Goal: Information Seeking & Learning: Learn about a topic

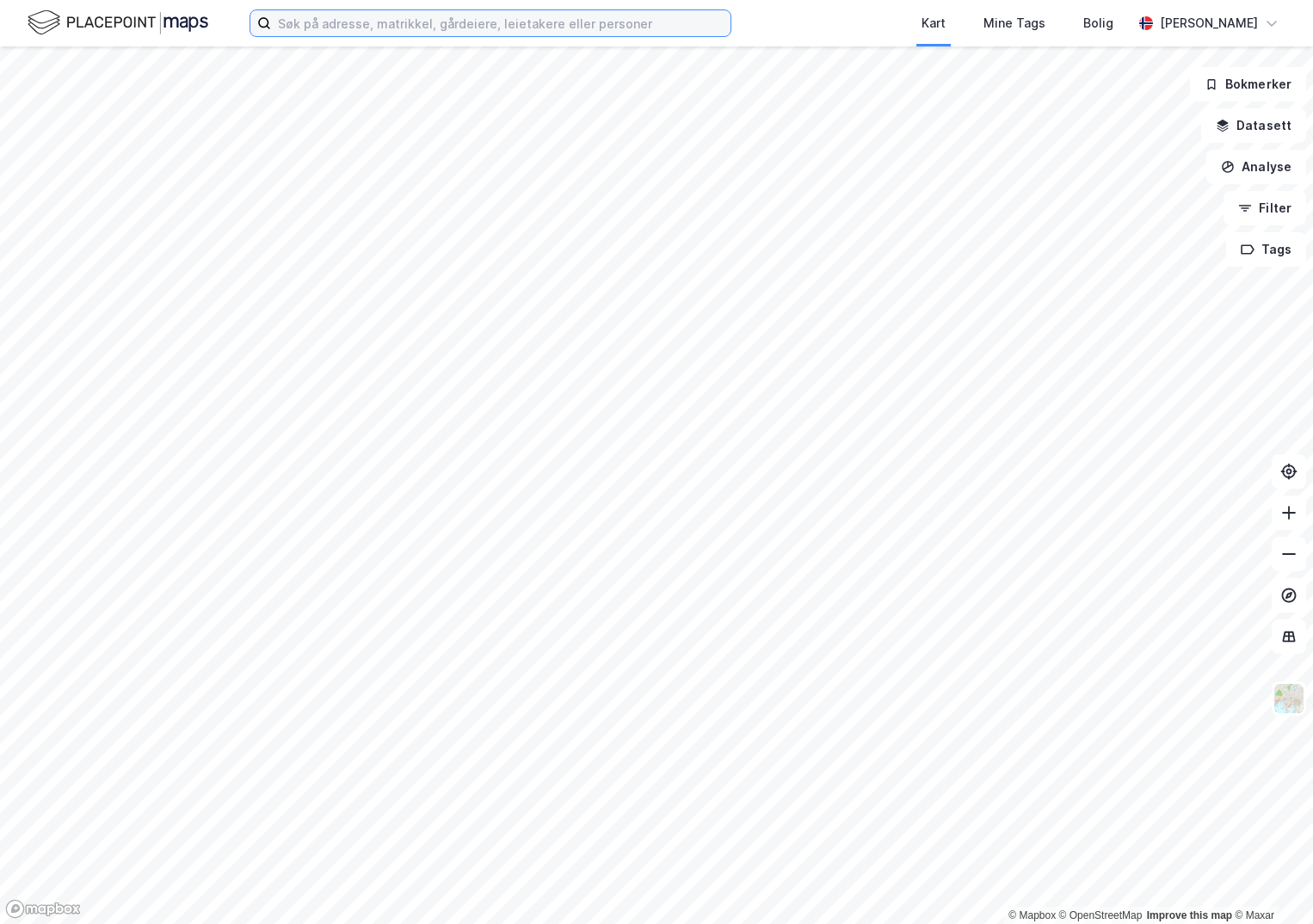
click at [308, 23] on input at bounding box center [501, 23] width 460 height 26
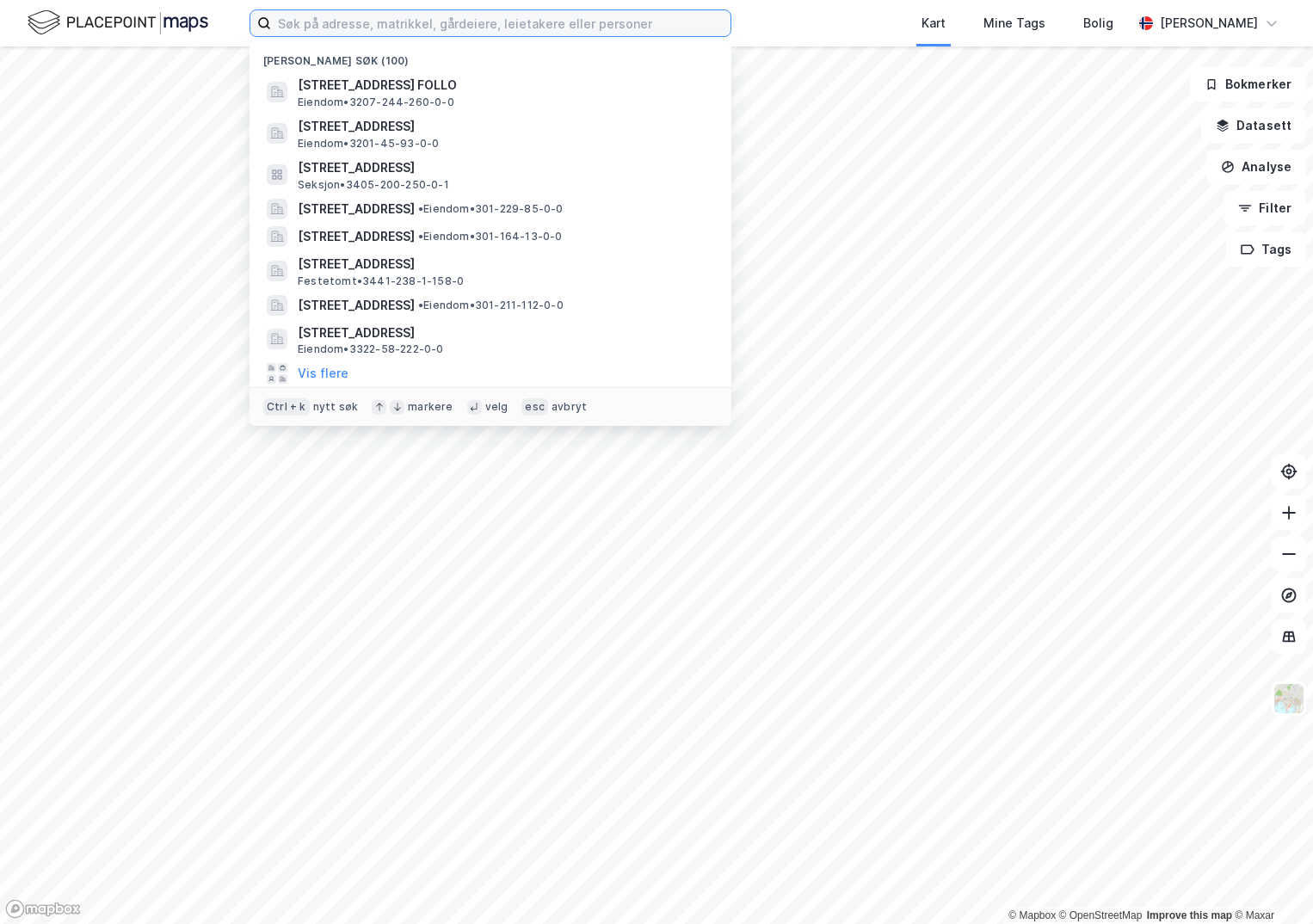
paste input "4635-95/26/0/0"
type input "4635-95/26/0/0"
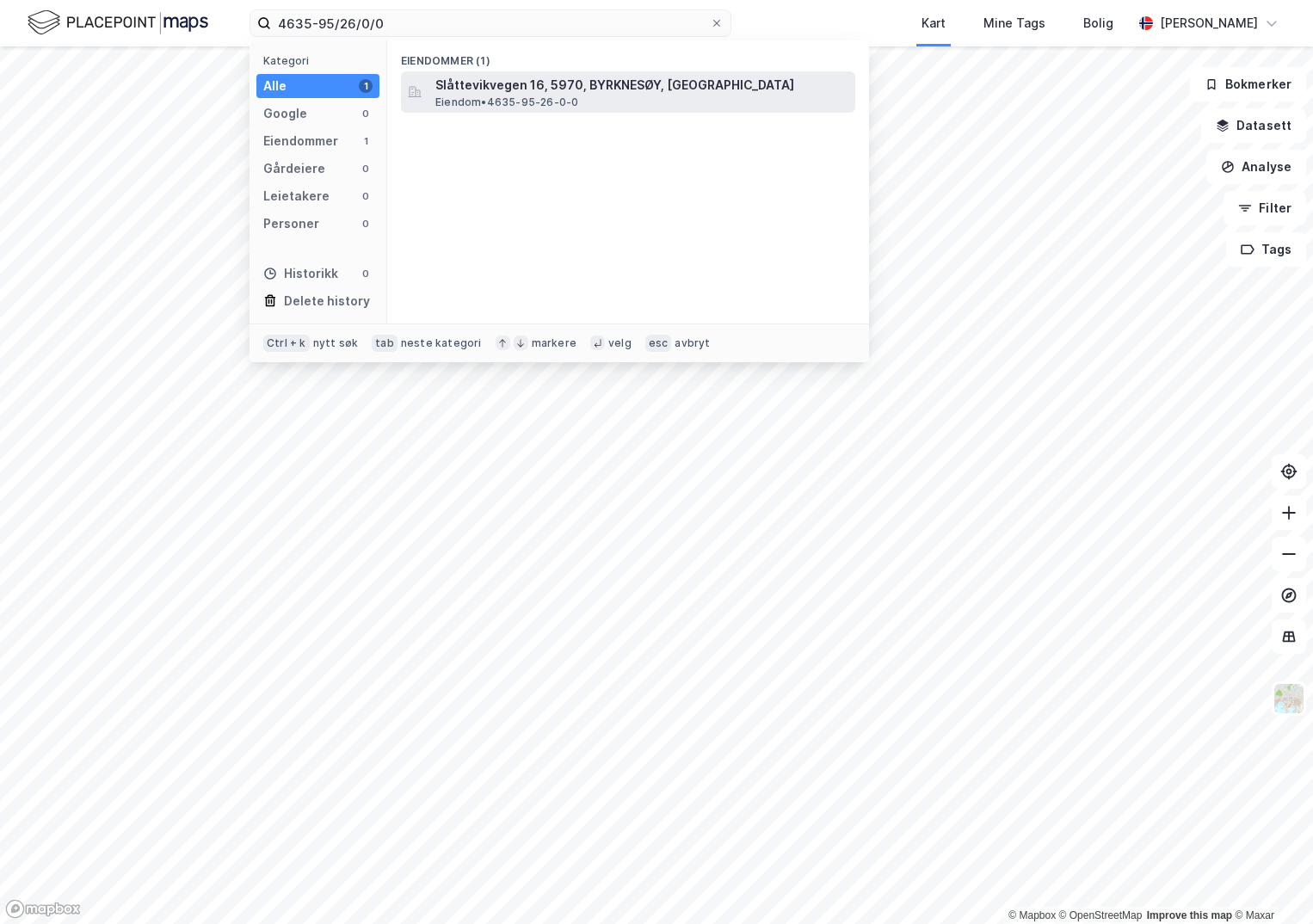
click at [517, 87] on span "Slåttevikvegen 16, 5970, BYRKNESØY, [GEOGRAPHIC_DATA]" at bounding box center [642, 85] width 413 height 21
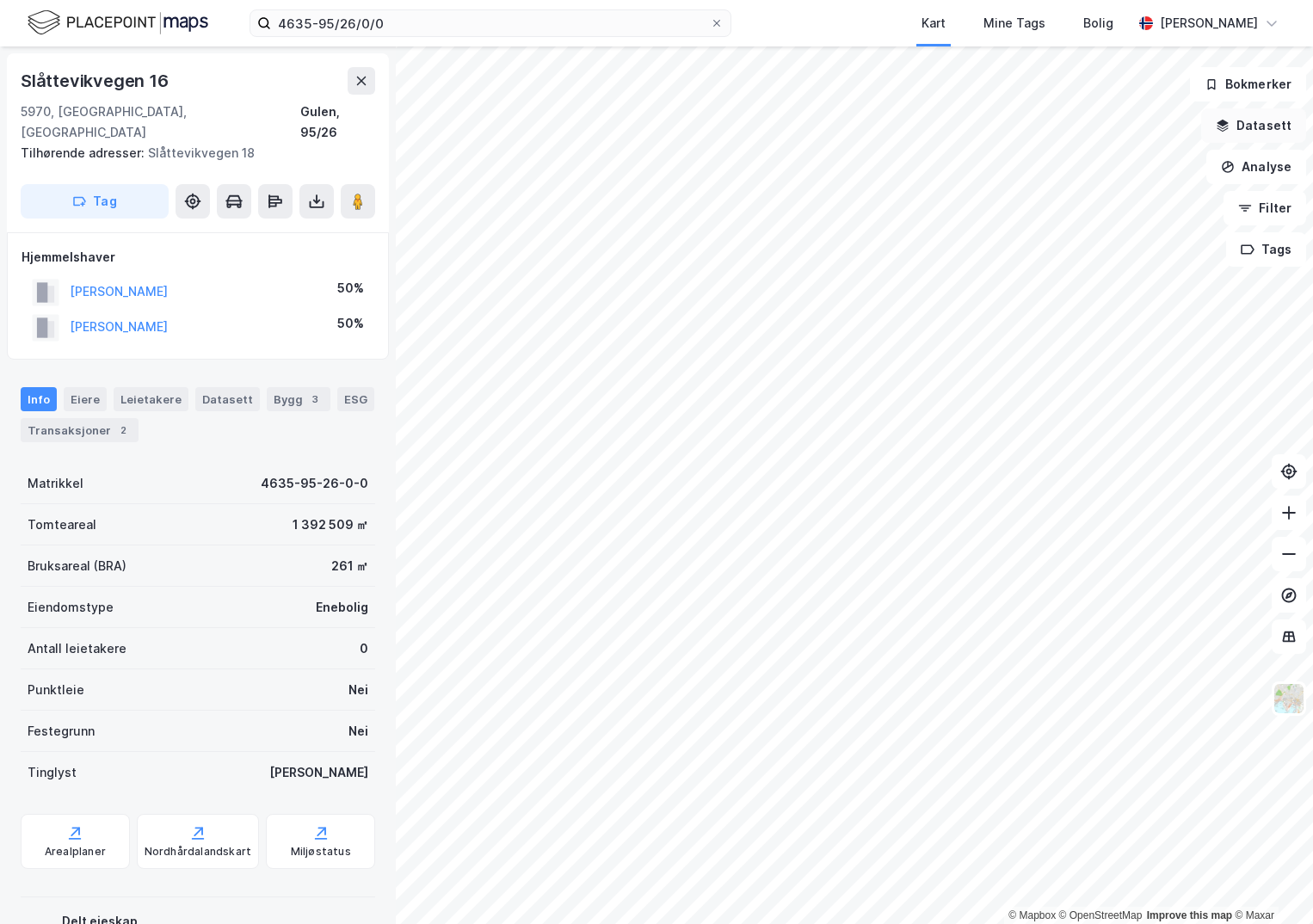
click at [1260, 126] on button "Datasett" at bounding box center [1254, 126] width 105 height 35
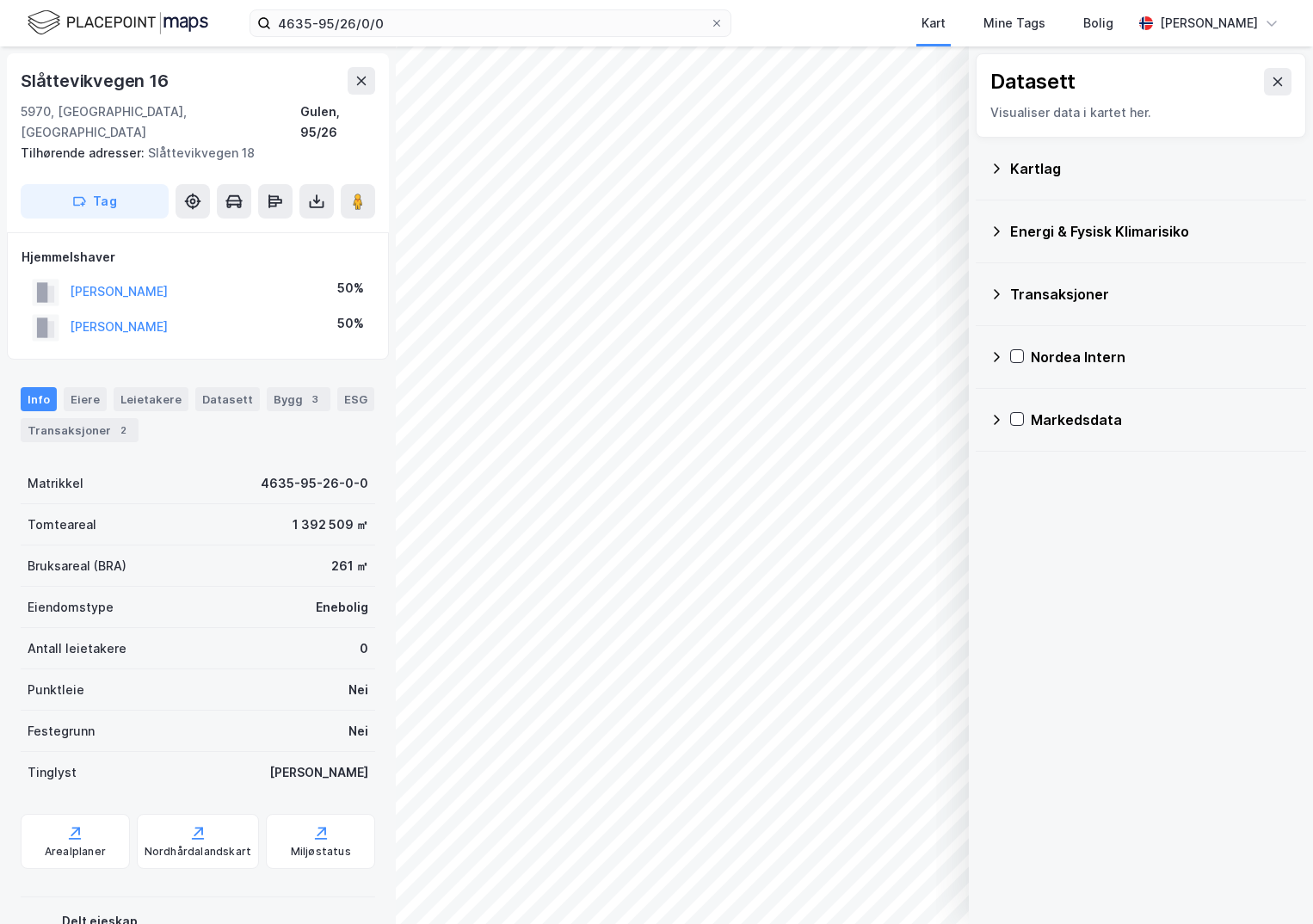
click at [1023, 168] on div "Kartlag" at bounding box center [1151, 168] width 282 height 21
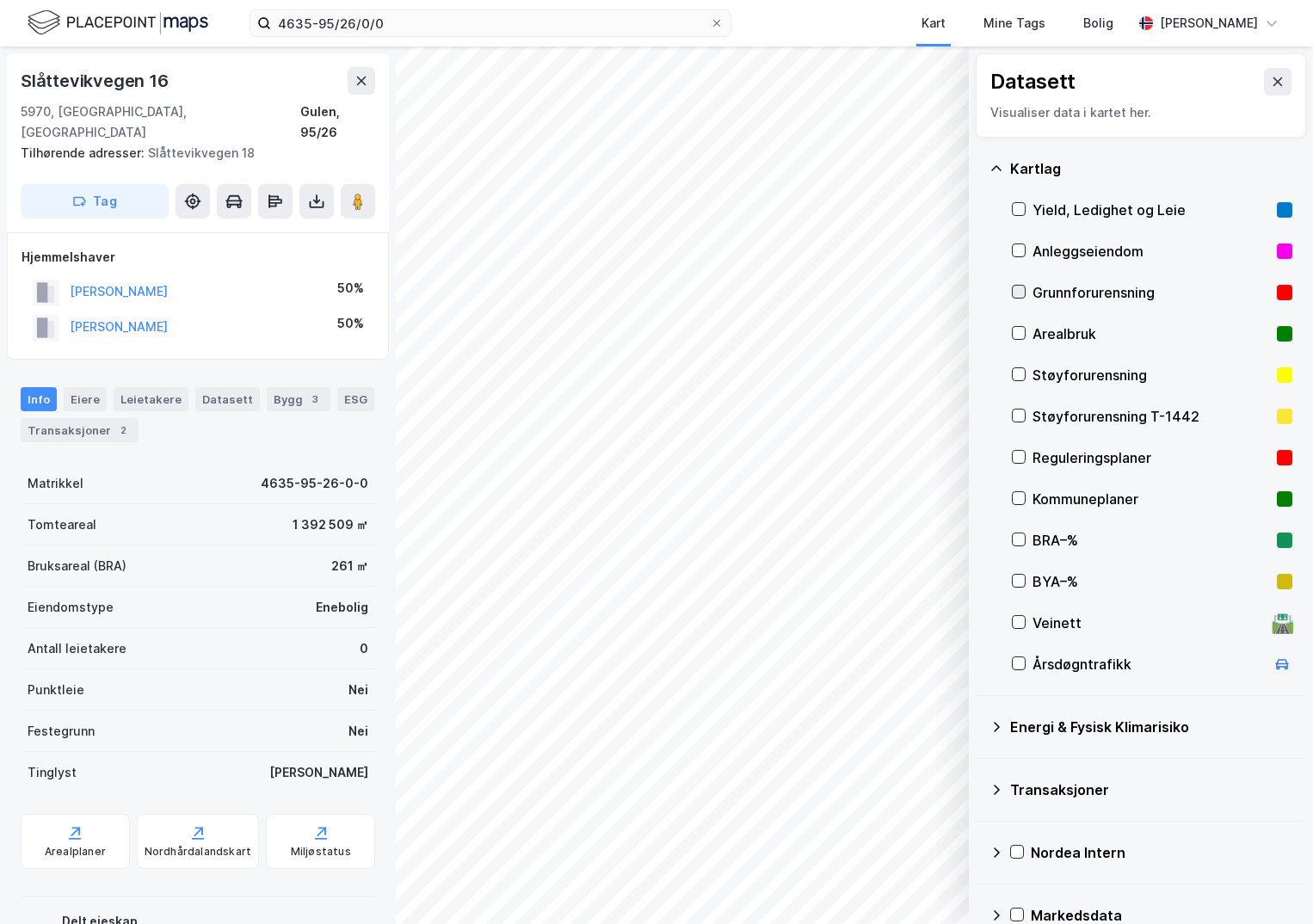
click at [1021, 288] on icon at bounding box center [1019, 292] width 12 height 12
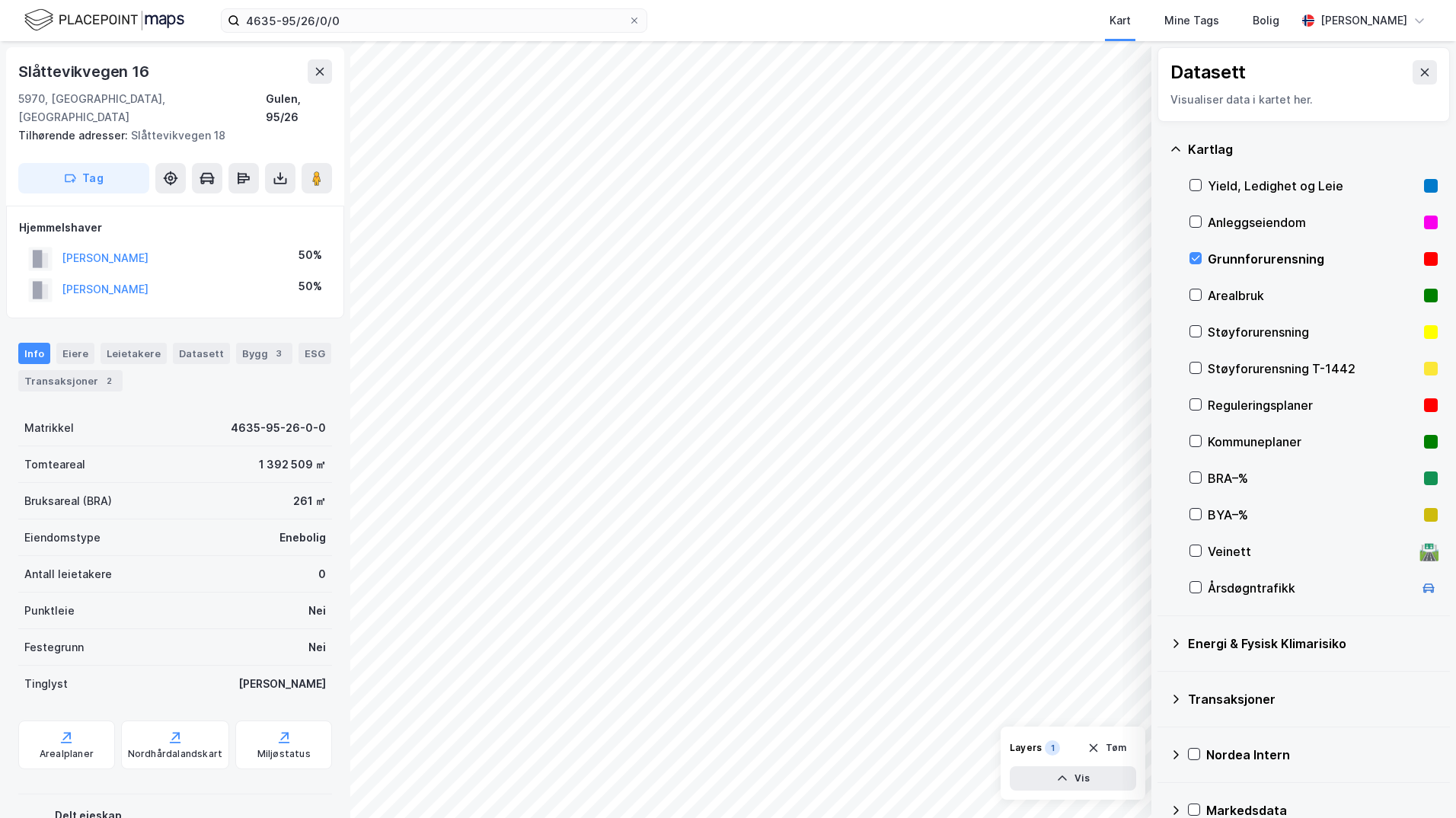
scroll to position [27, 0]
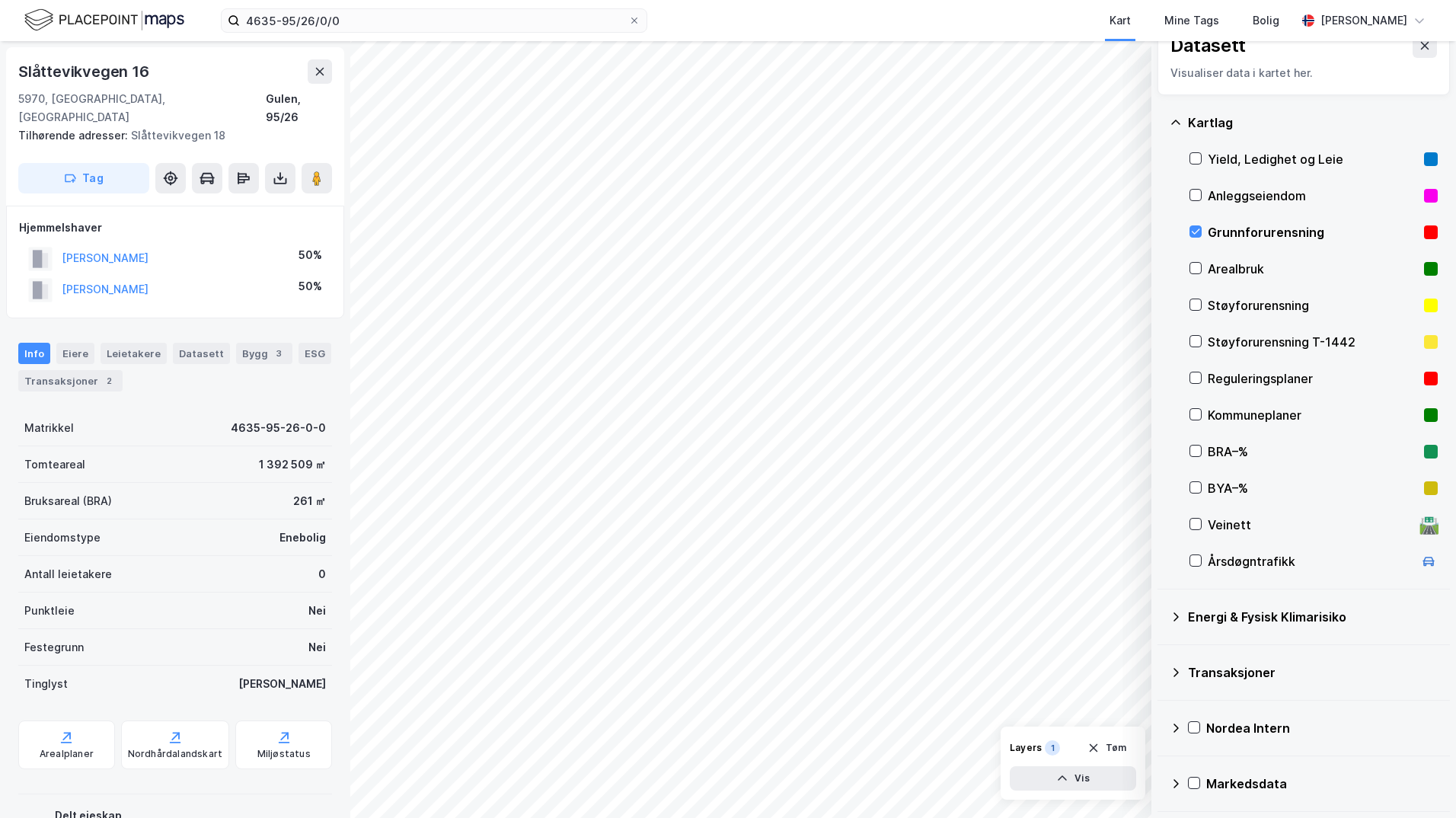
click at [1161, 615] on icon at bounding box center [1176, 617] width 12 height 12
click at [1161, 655] on icon at bounding box center [1214, 653] width 11 height 11
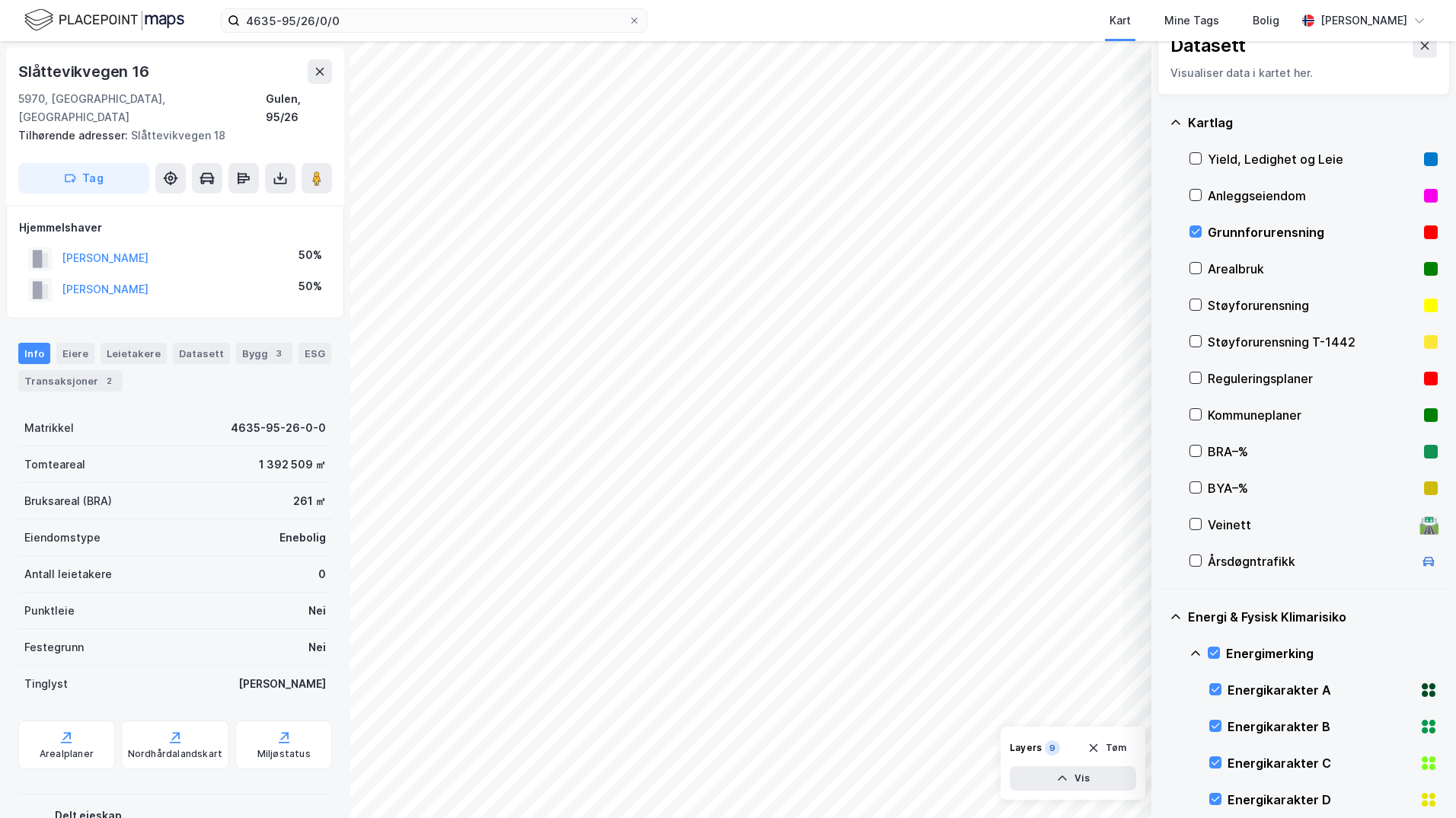
click at [1161, 653] on icon at bounding box center [1195, 653] width 9 height 5
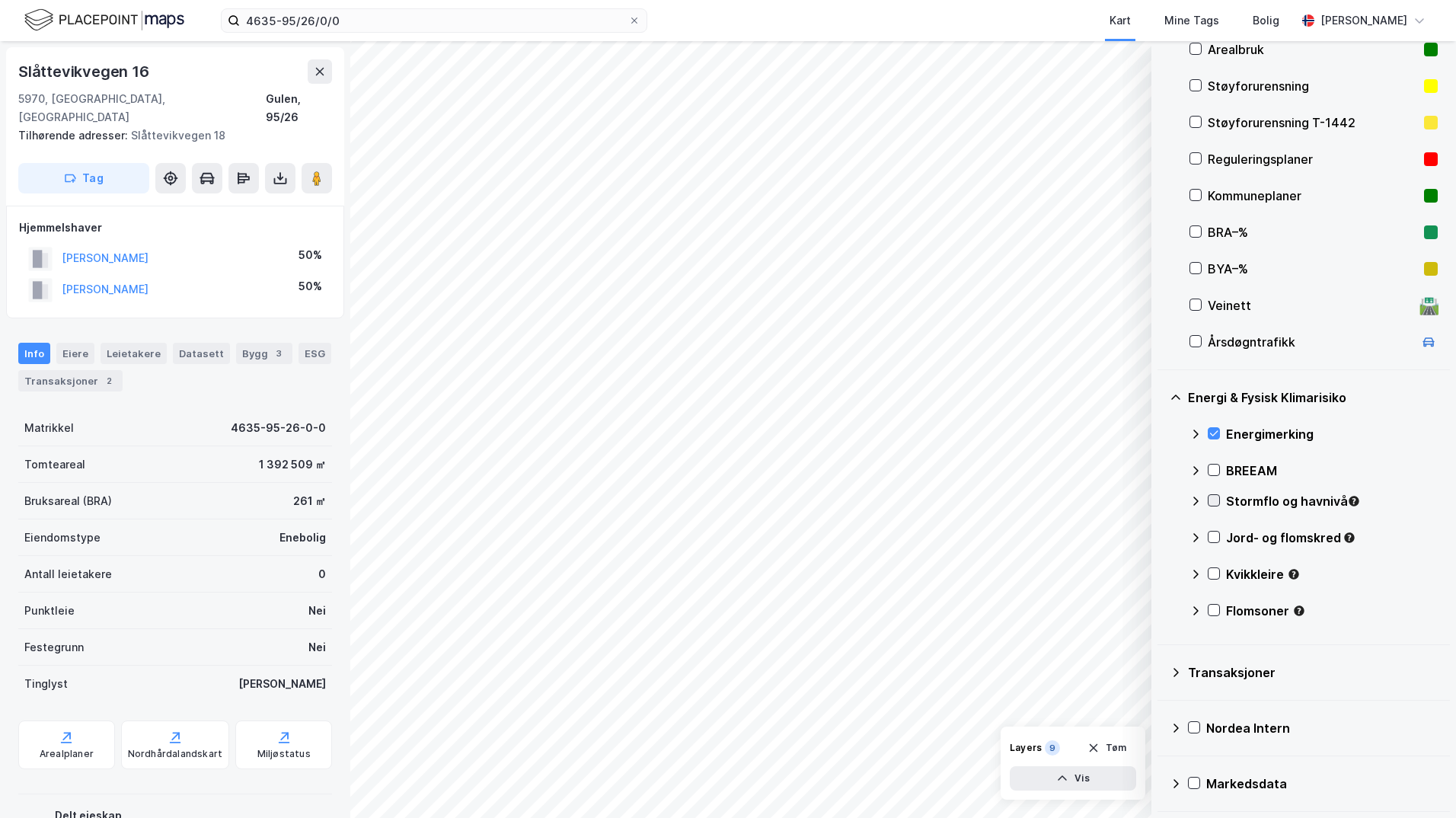
click at [1161, 495] on div at bounding box center [1214, 501] width 12 height 12
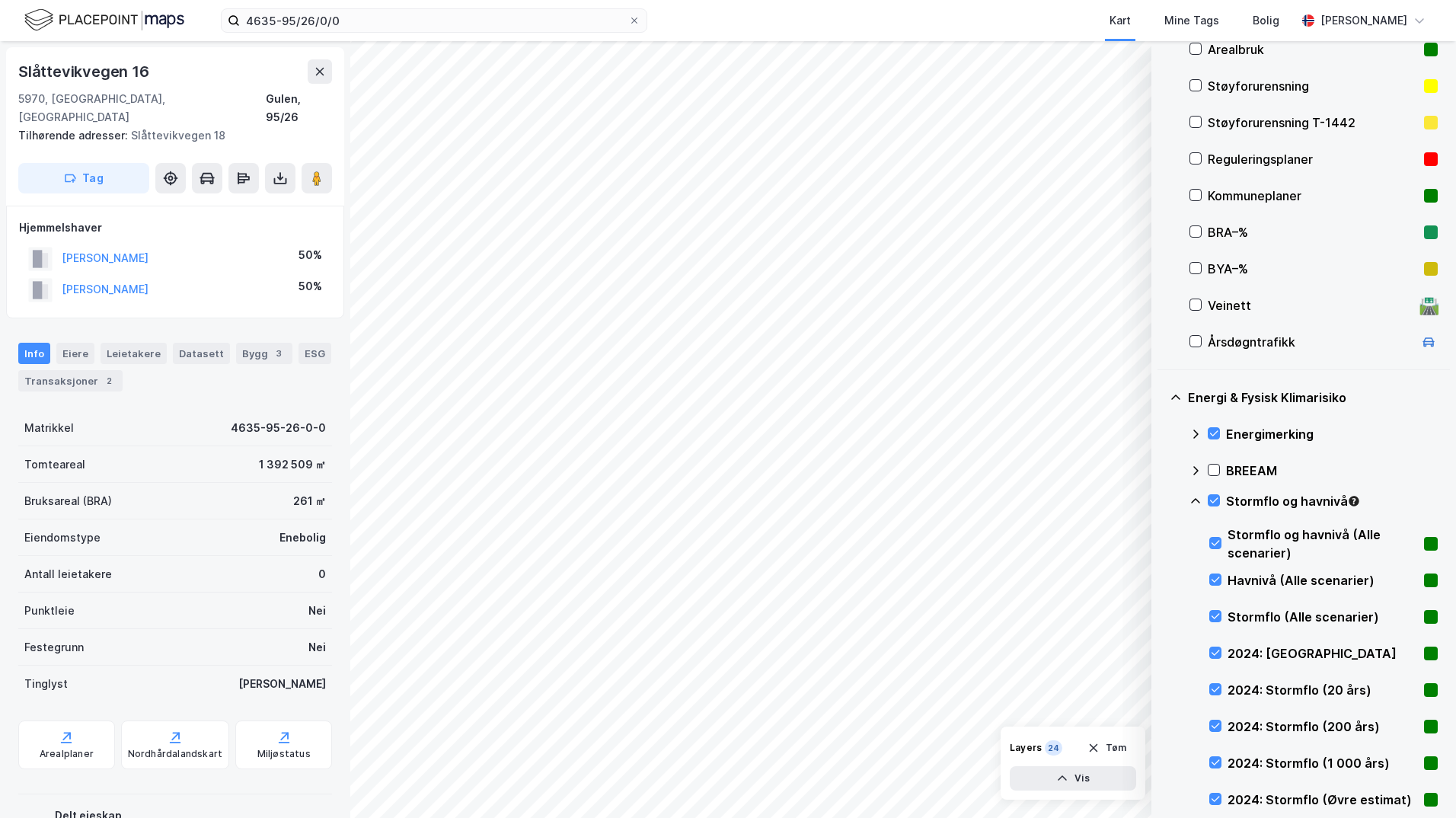
click at [1161, 498] on icon at bounding box center [1195, 502] width 12 height 12
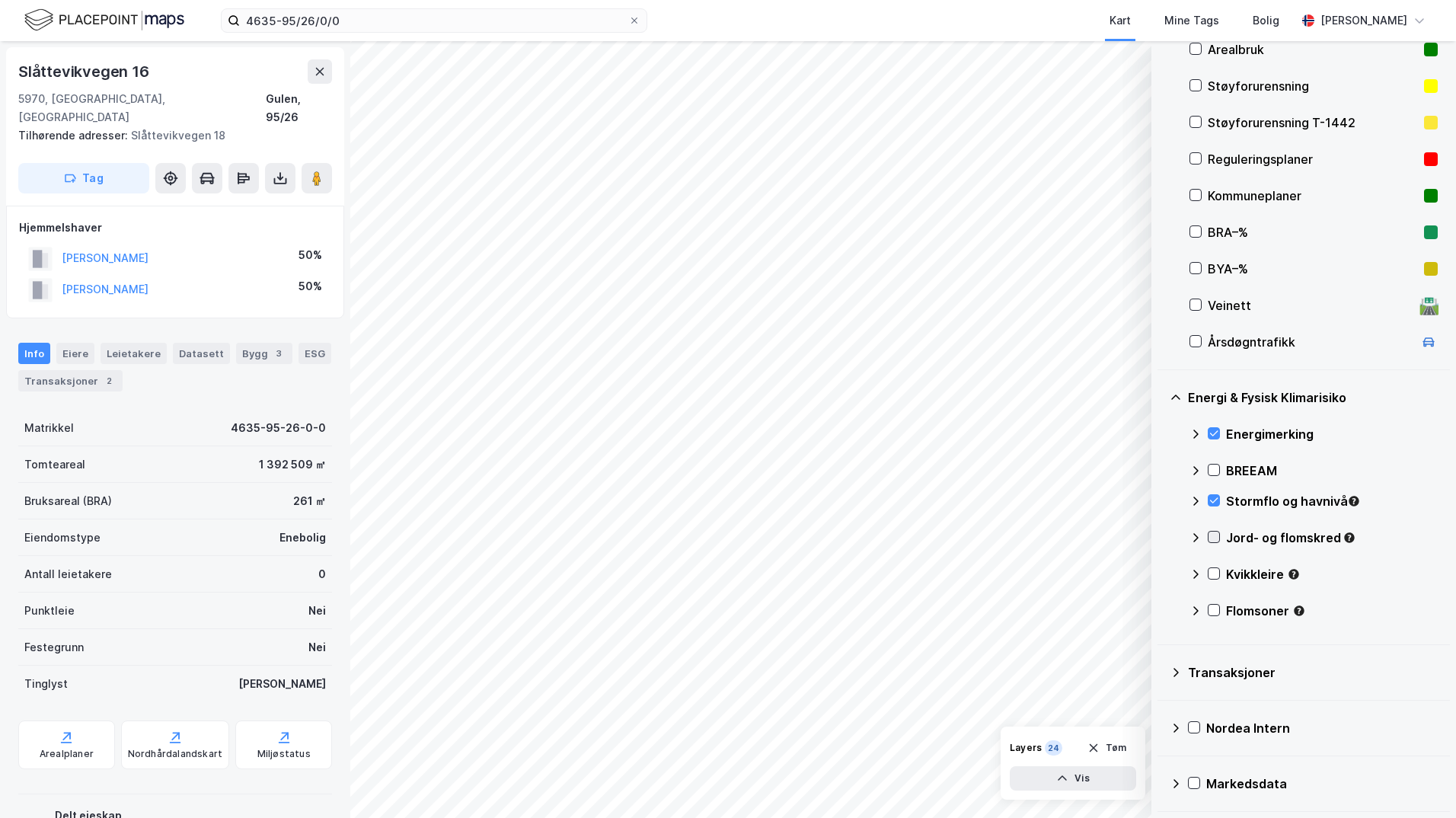
click at [1161, 534] on icon at bounding box center [1214, 537] width 11 height 11
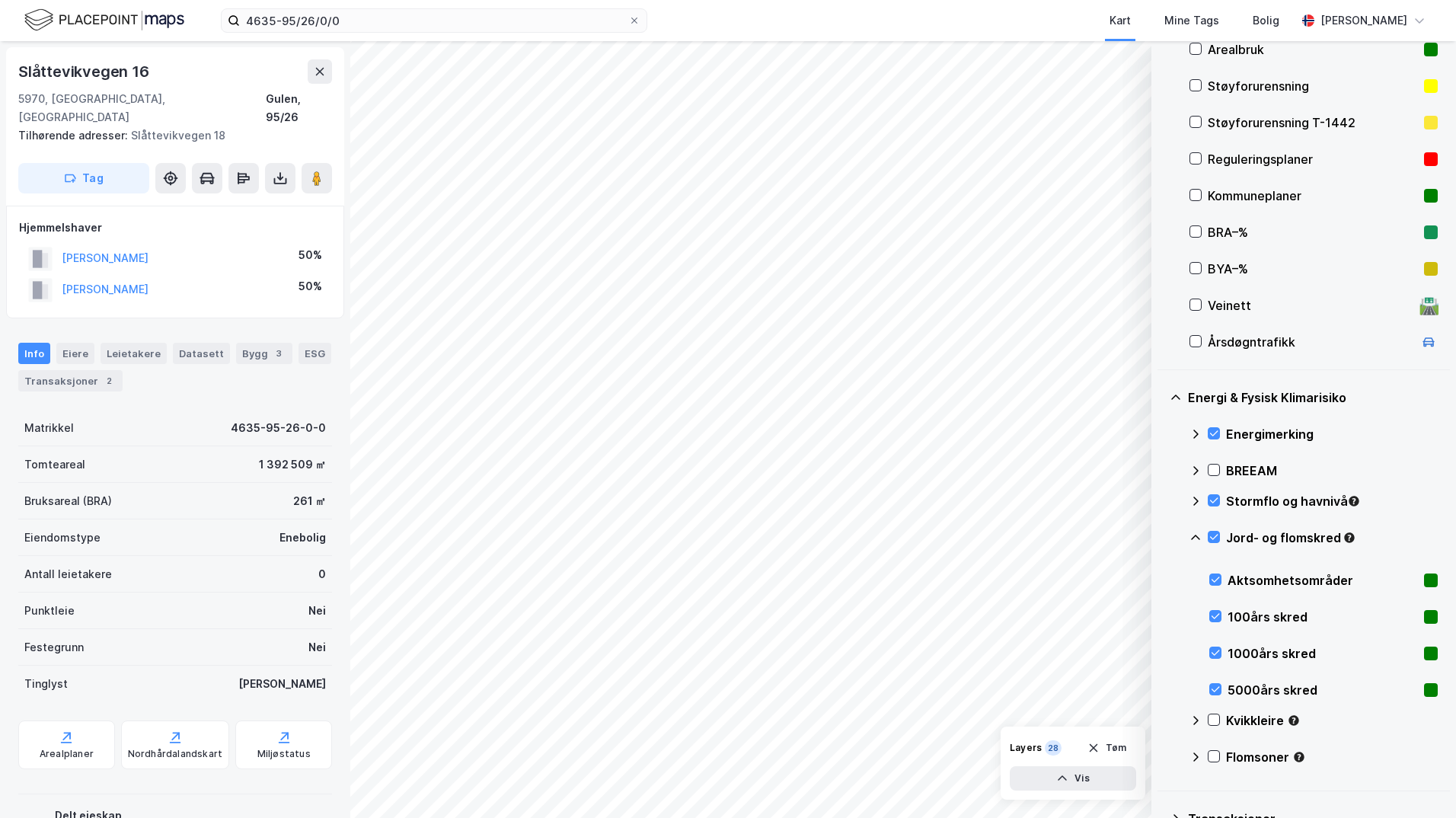
click at [1161, 534] on icon at bounding box center [1195, 537] width 12 height 12
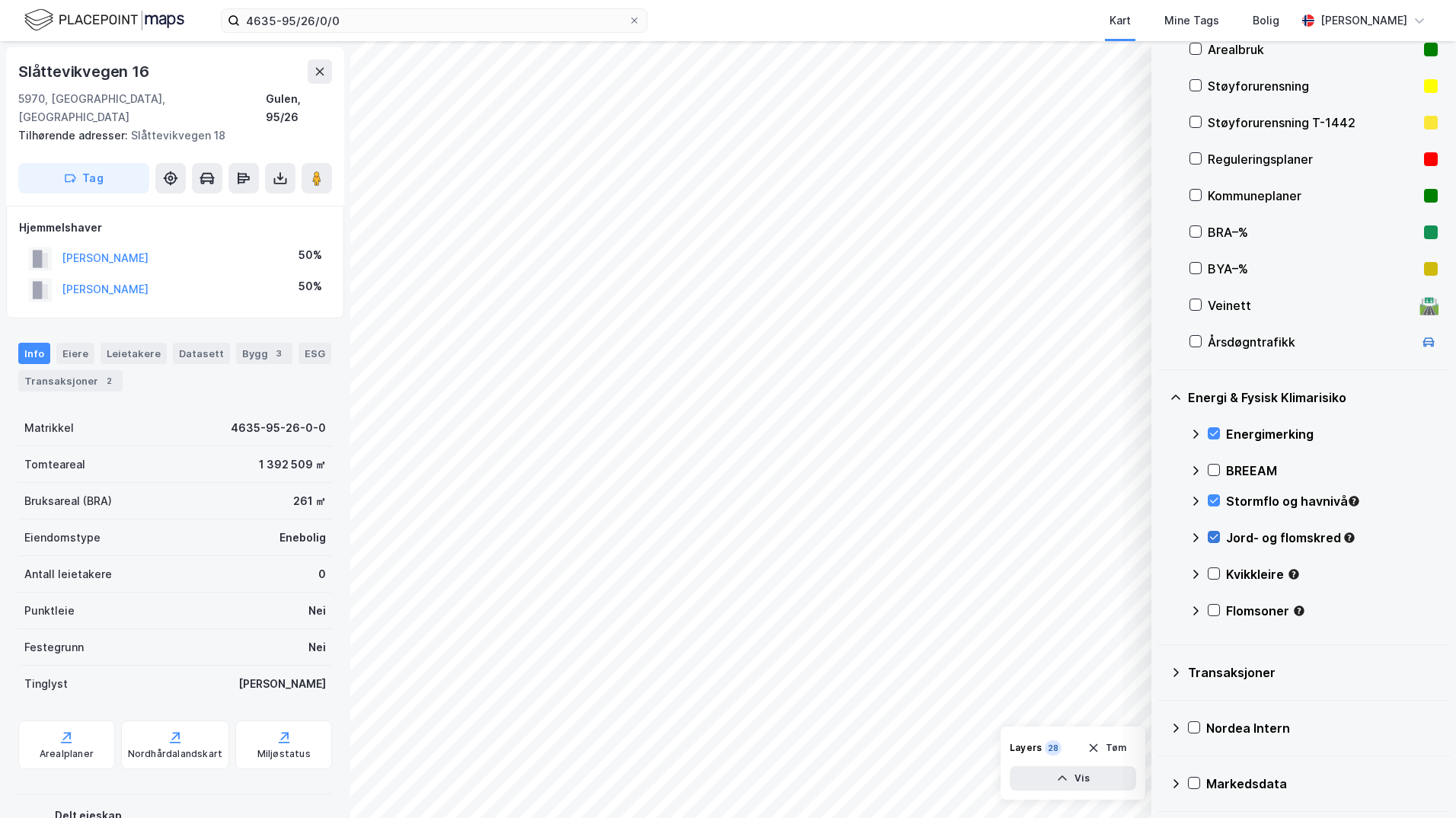
click at [1161, 535] on icon at bounding box center [1214, 537] width 11 height 11
click at [1161, 500] on icon at bounding box center [1214, 501] width 11 height 11
click at [1161, 537] on icon at bounding box center [1214, 537] width 11 height 11
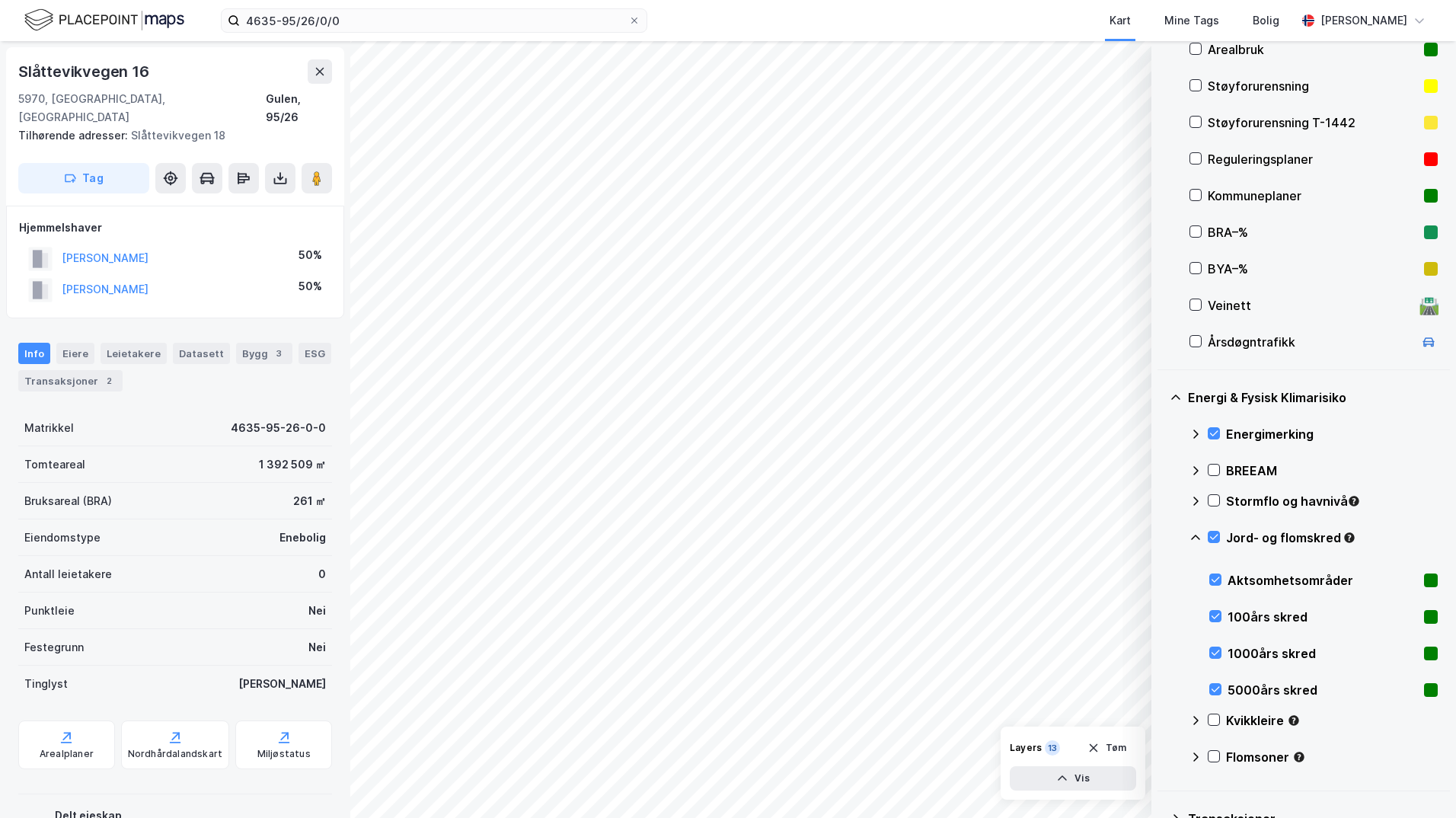
click at [1161, 535] on icon at bounding box center [1195, 537] width 12 height 12
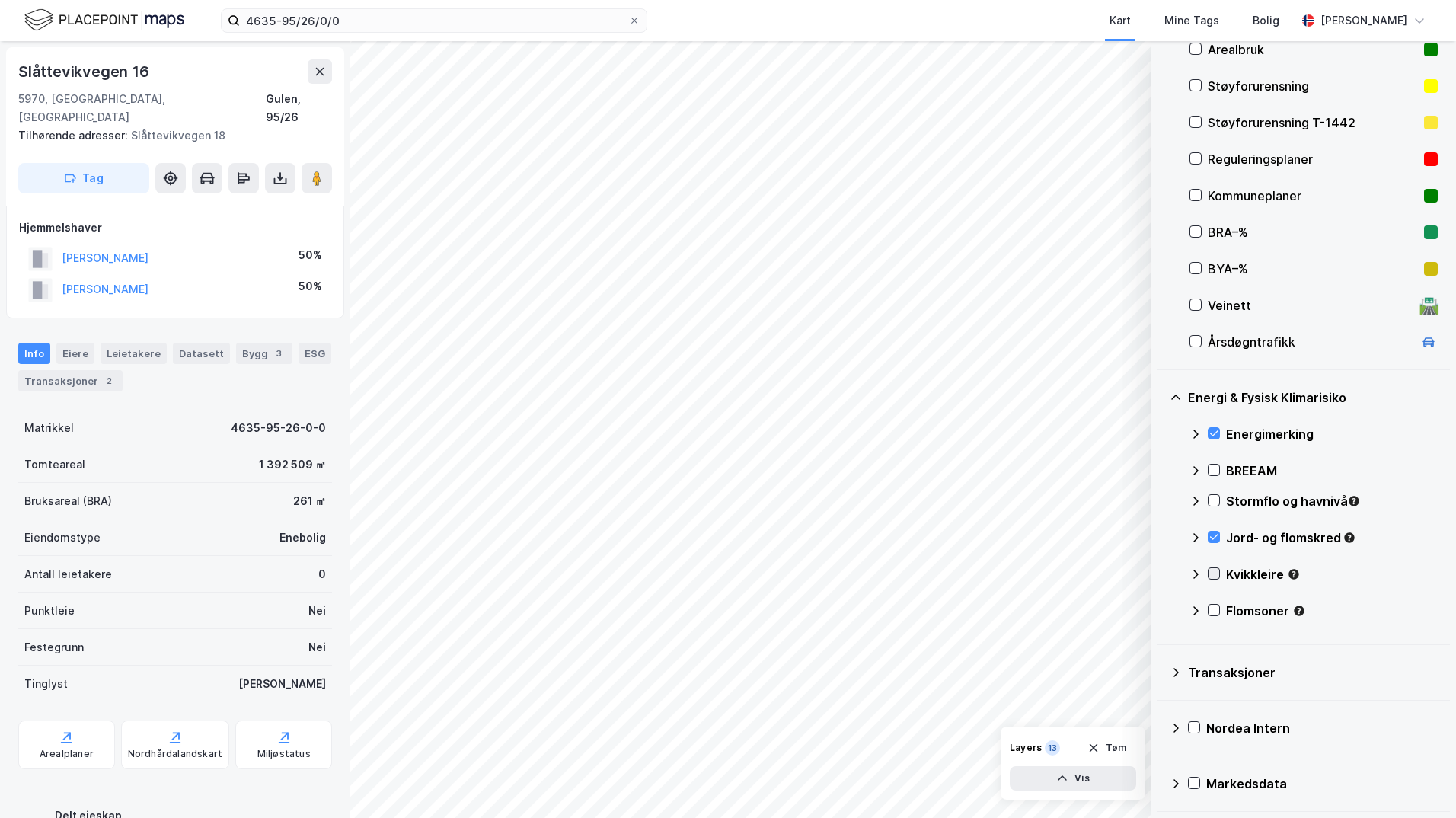
click at [1161, 573] on icon at bounding box center [1214, 573] width 11 height 11
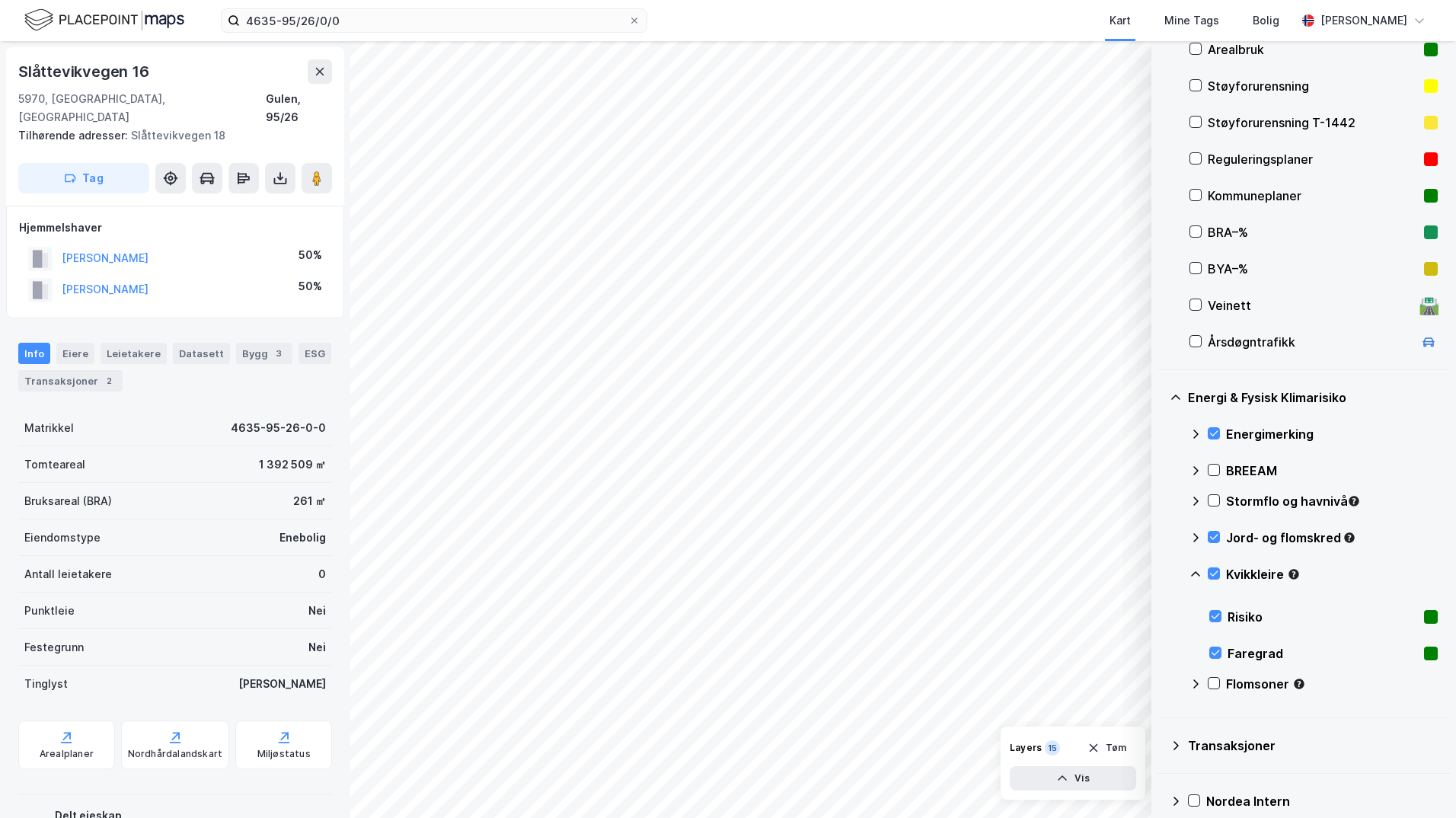
click at [1161, 571] on icon at bounding box center [1195, 574] width 12 height 12
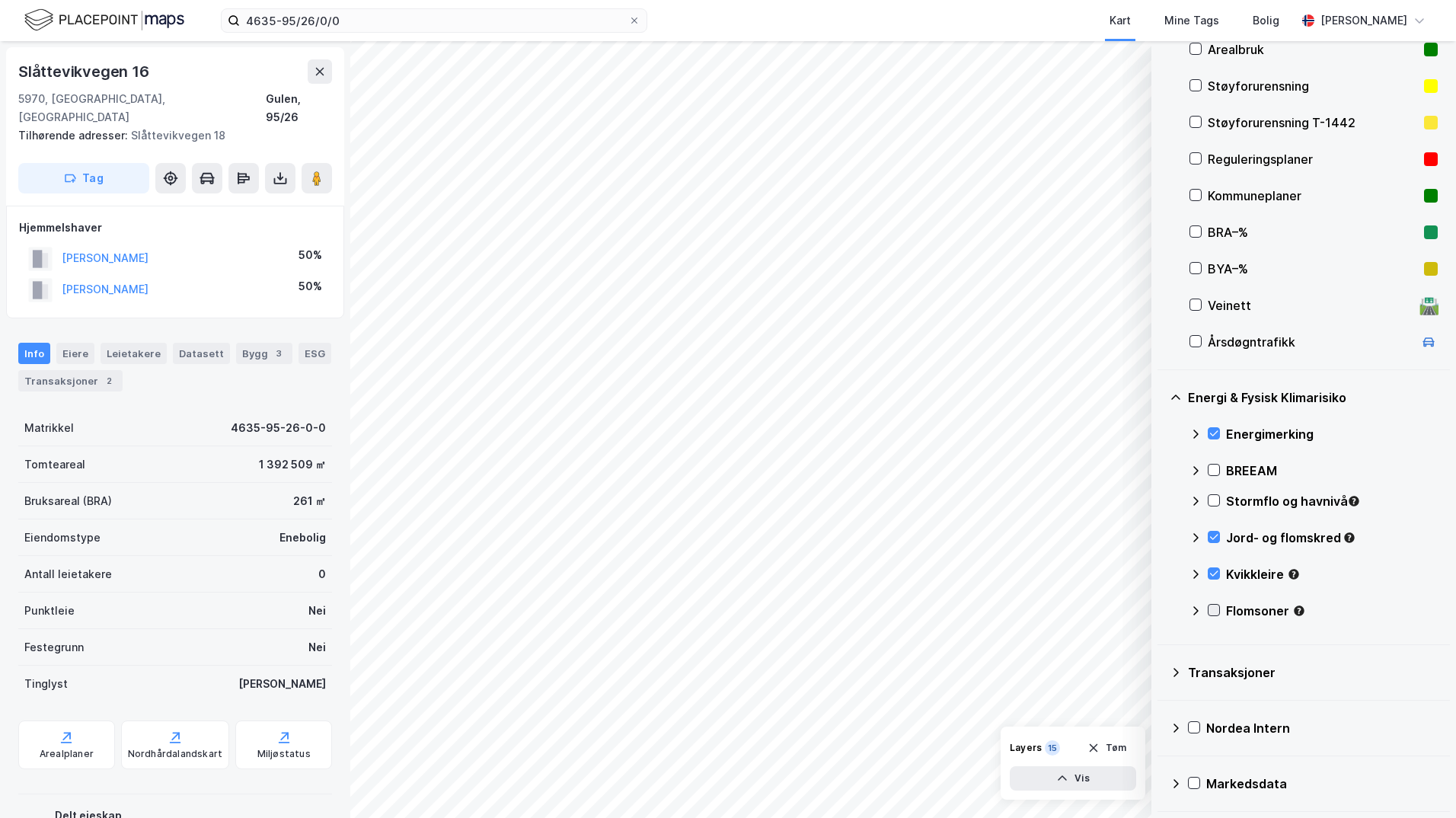
click at [1161, 609] on icon at bounding box center [1214, 610] width 11 height 11
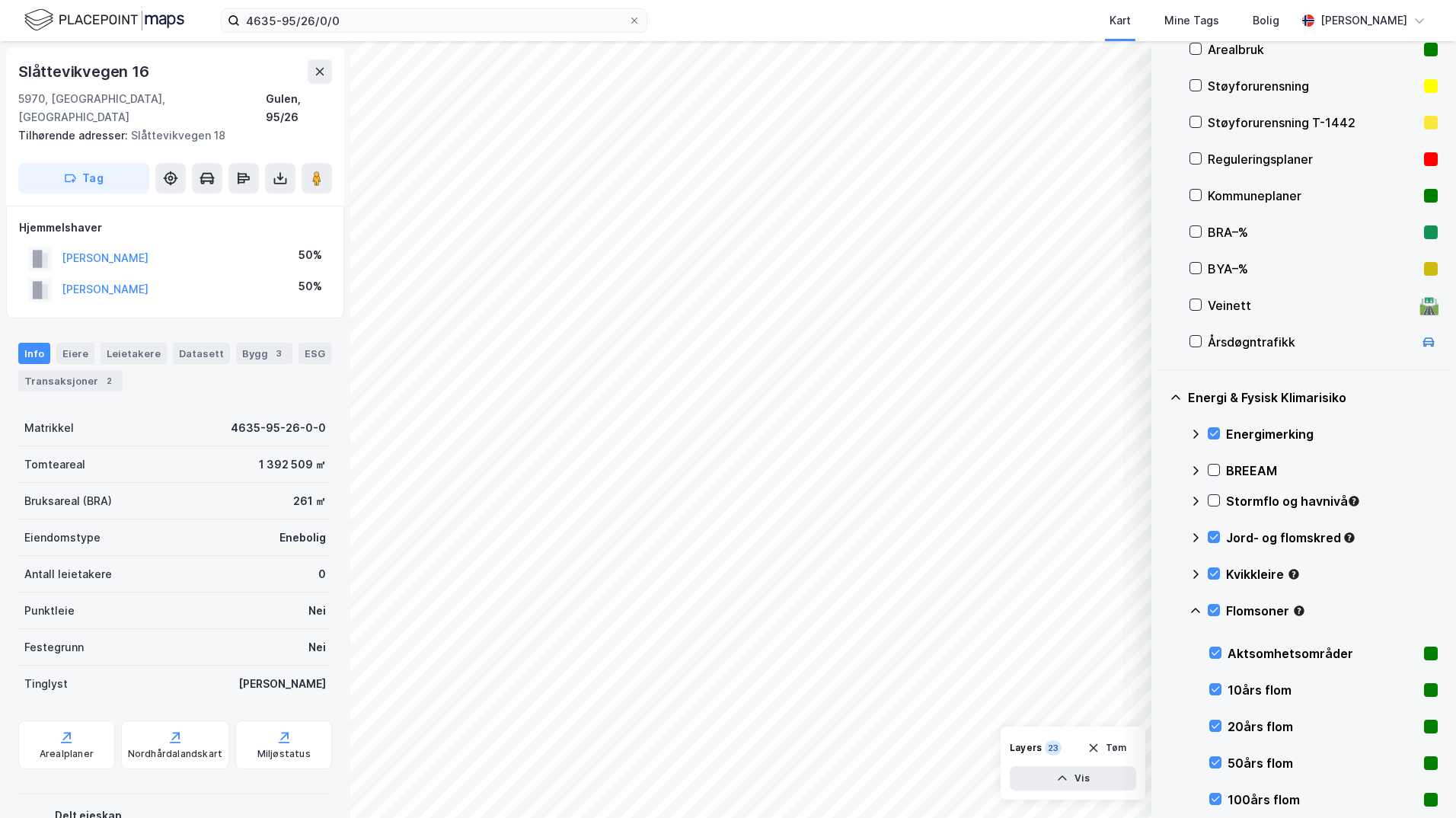
click at [1161, 610] on icon at bounding box center [1195, 611] width 12 height 12
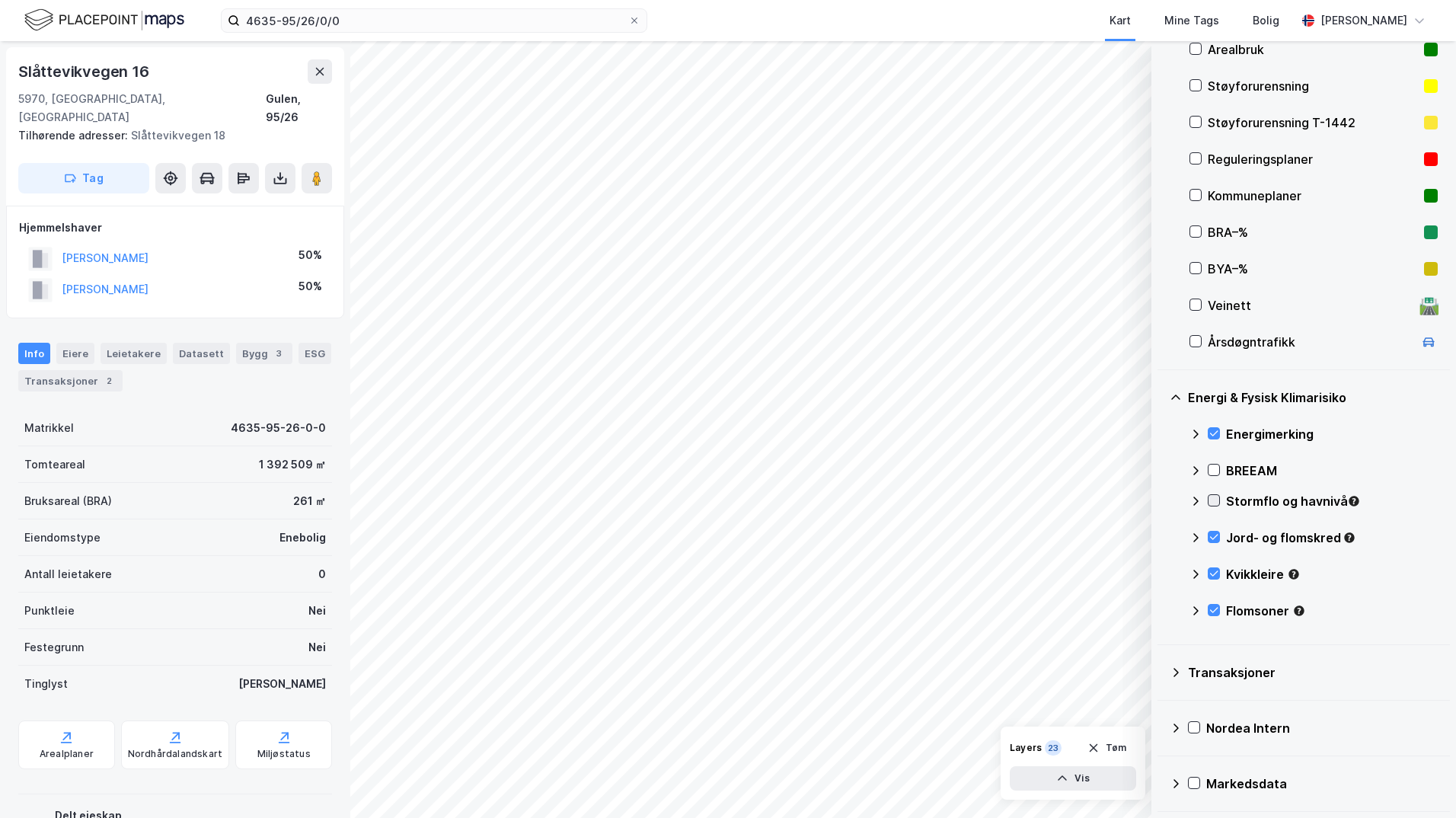
click at [1161, 504] on icon at bounding box center [1214, 501] width 11 height 11
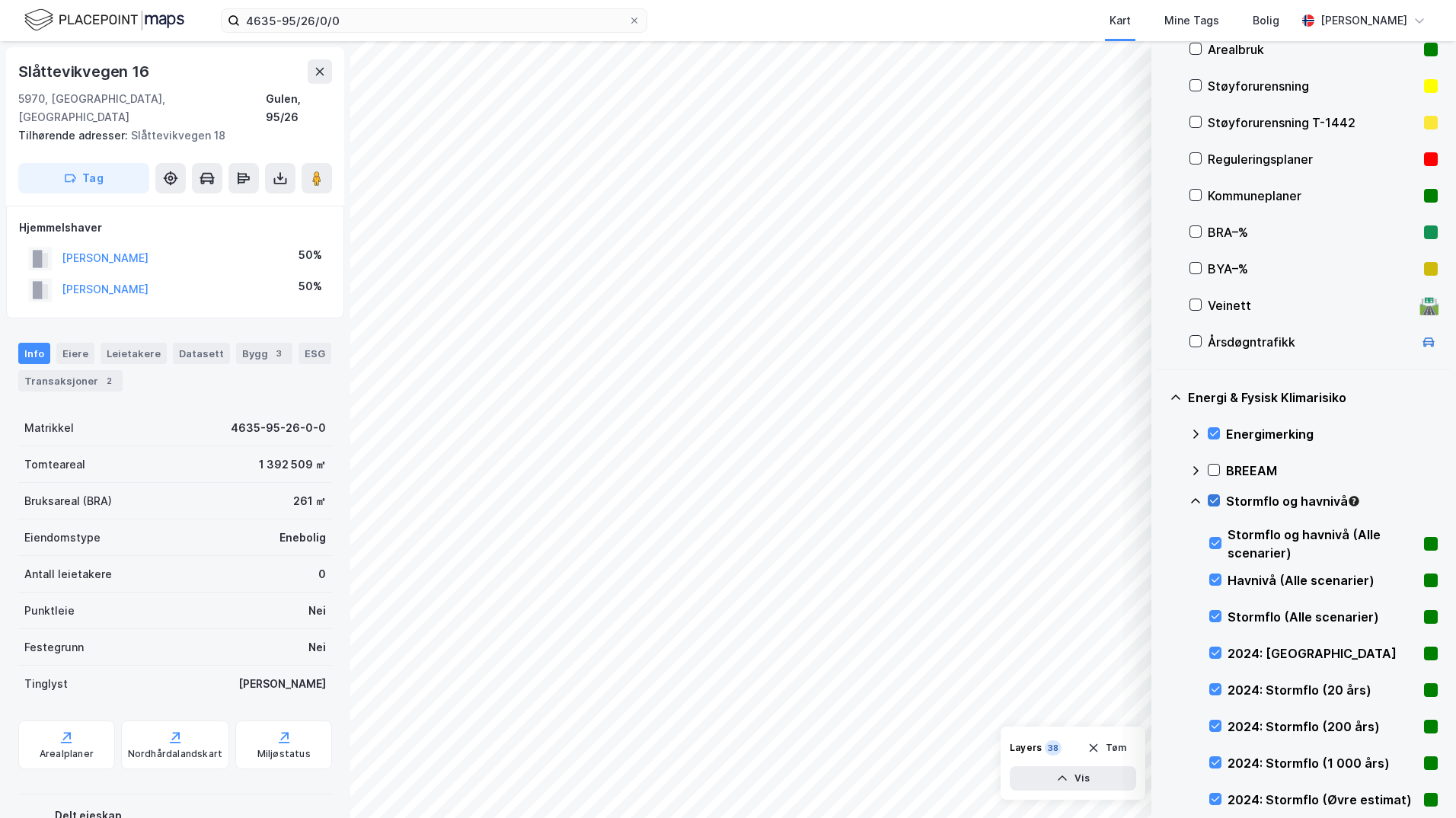
click at [1161, 502] on icon at bounding box center [1214, 501] width 11 height 11
click at [388, 34] on div "4635-95/26/0/0 Kart Mine Tags Bolig Ingeborg Wetting" at bounding box center [728, 21] width 1456 height 41
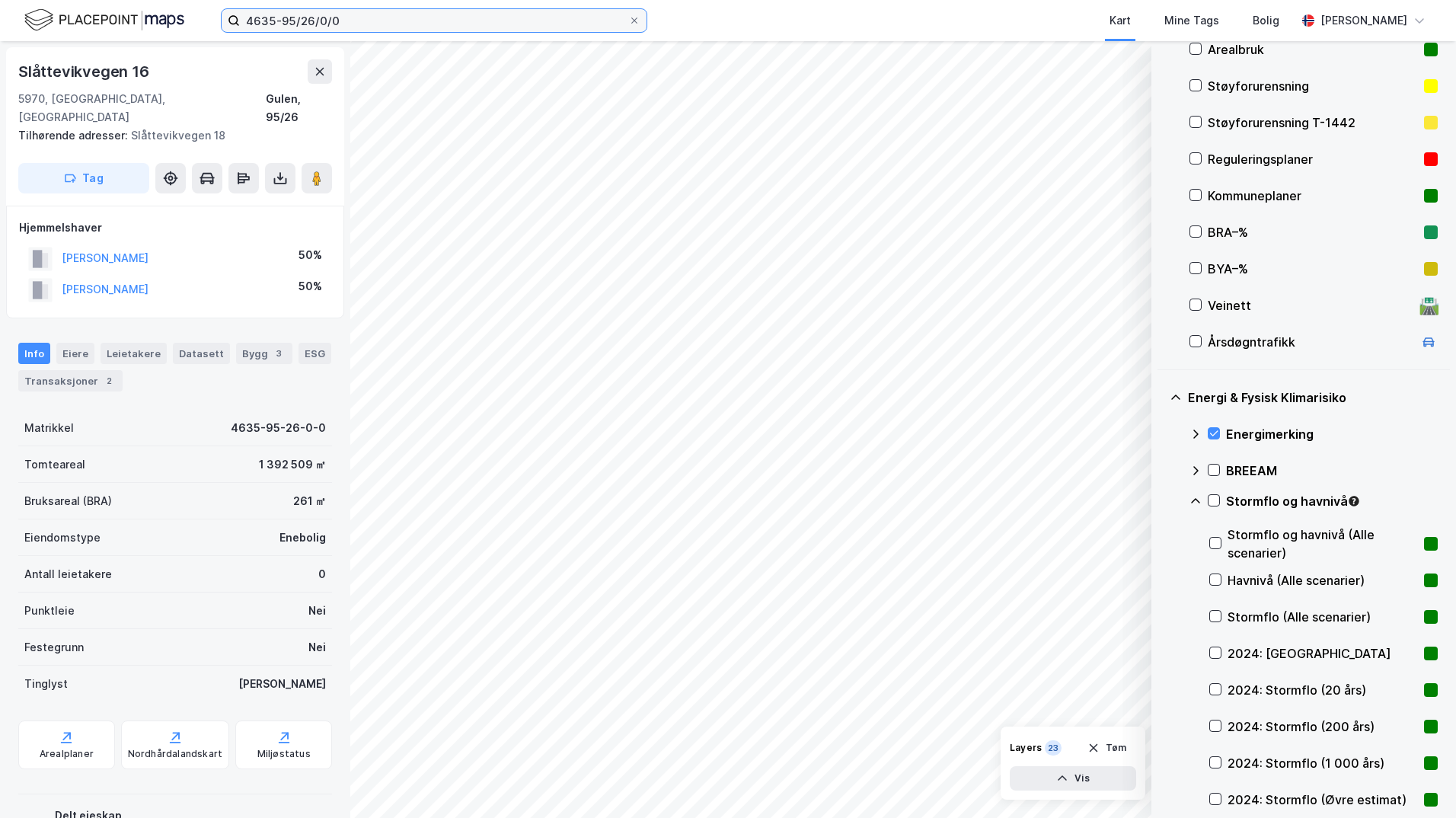
click at [382, 27] on input "4635-95/26/0/0" at bounding box center [434, 21] width 388 height 23
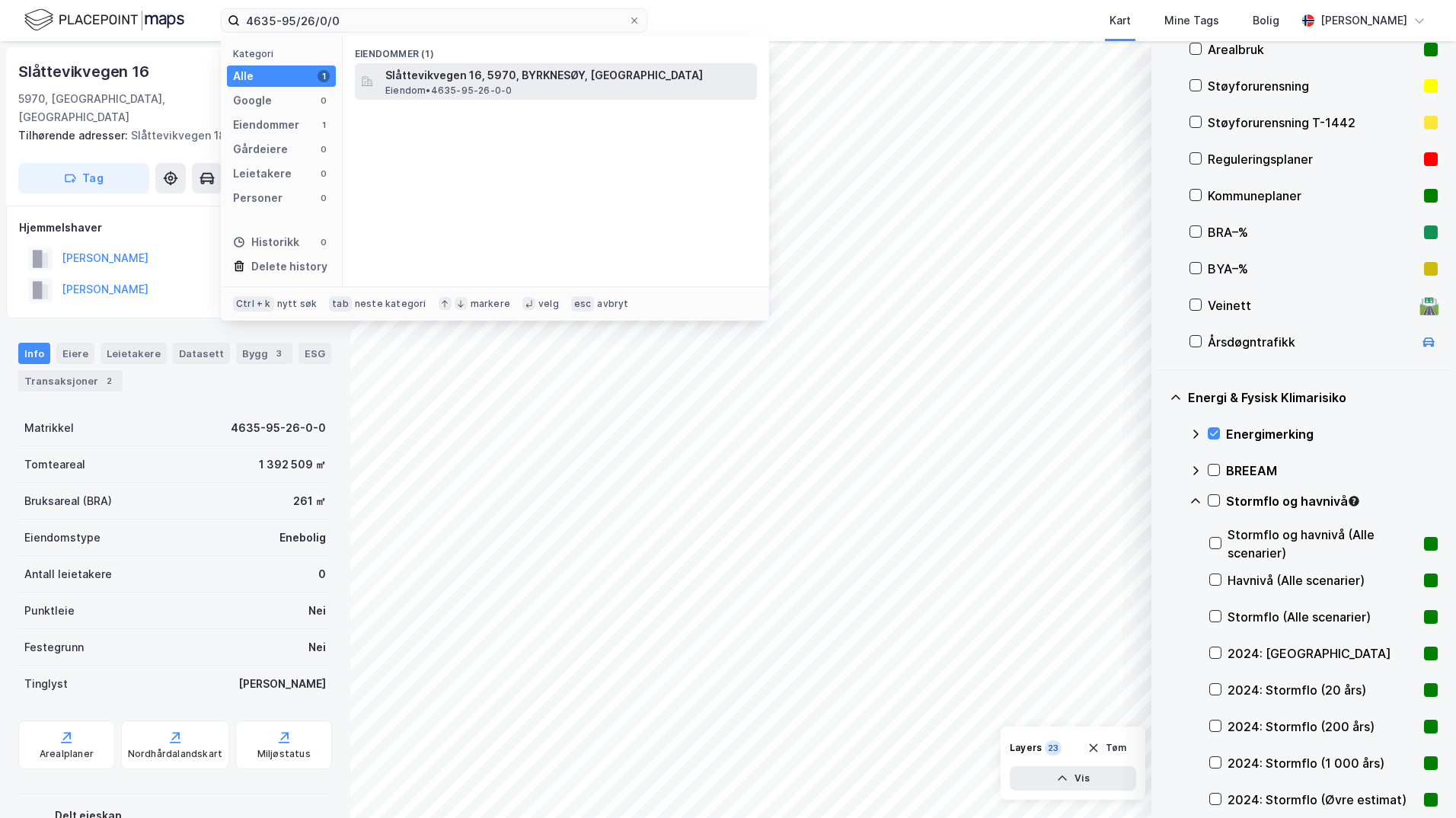
click at [421, 81] on span "Slåttevikvegen 16, 5970, BYRKNESØY, [GEOGRAPHIC_DATA]" at bounding box center [568, 76] width 365 height 18
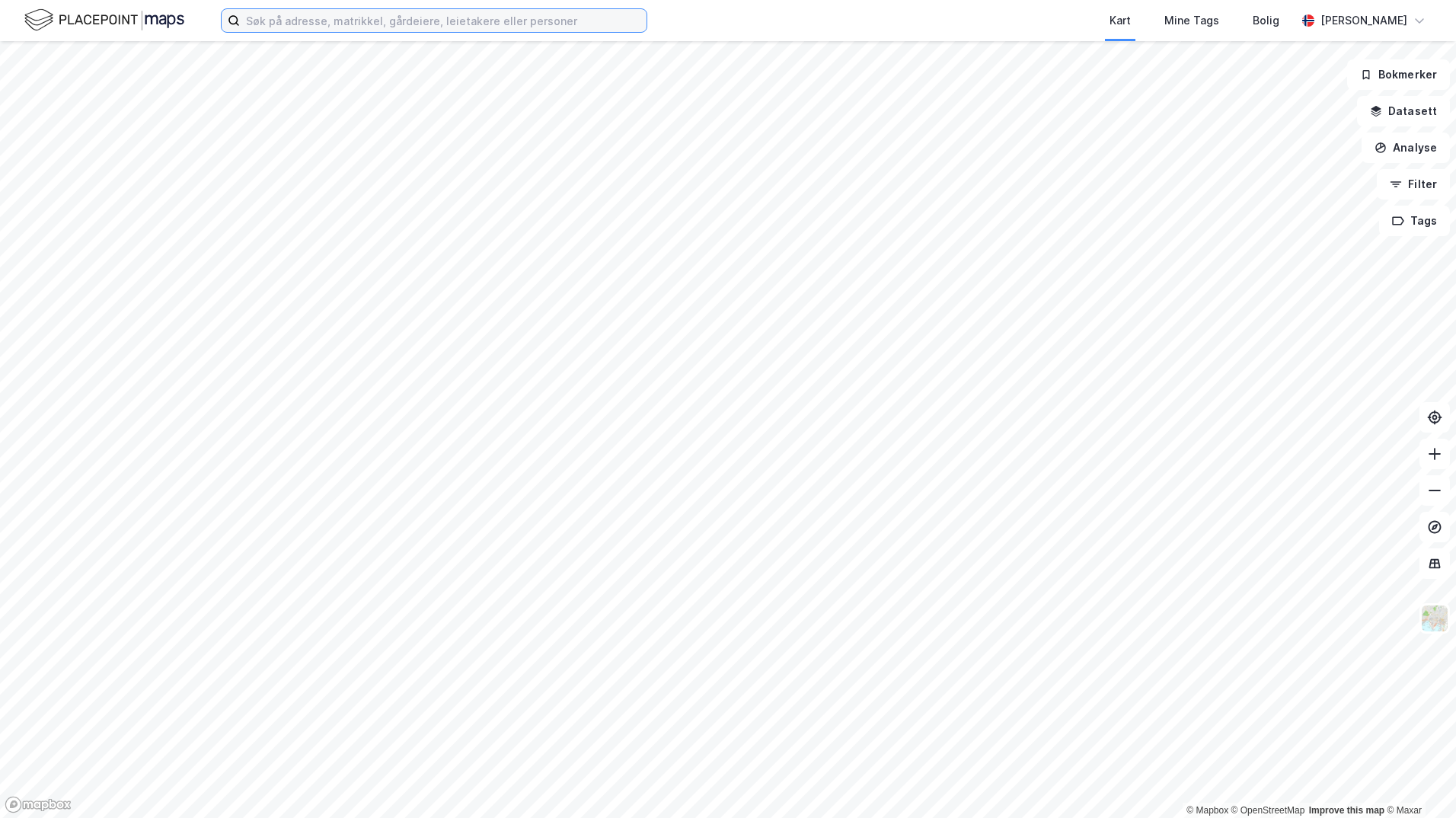
click at [324, 15] on input at bounding box center [443, 21] width 407 height 23
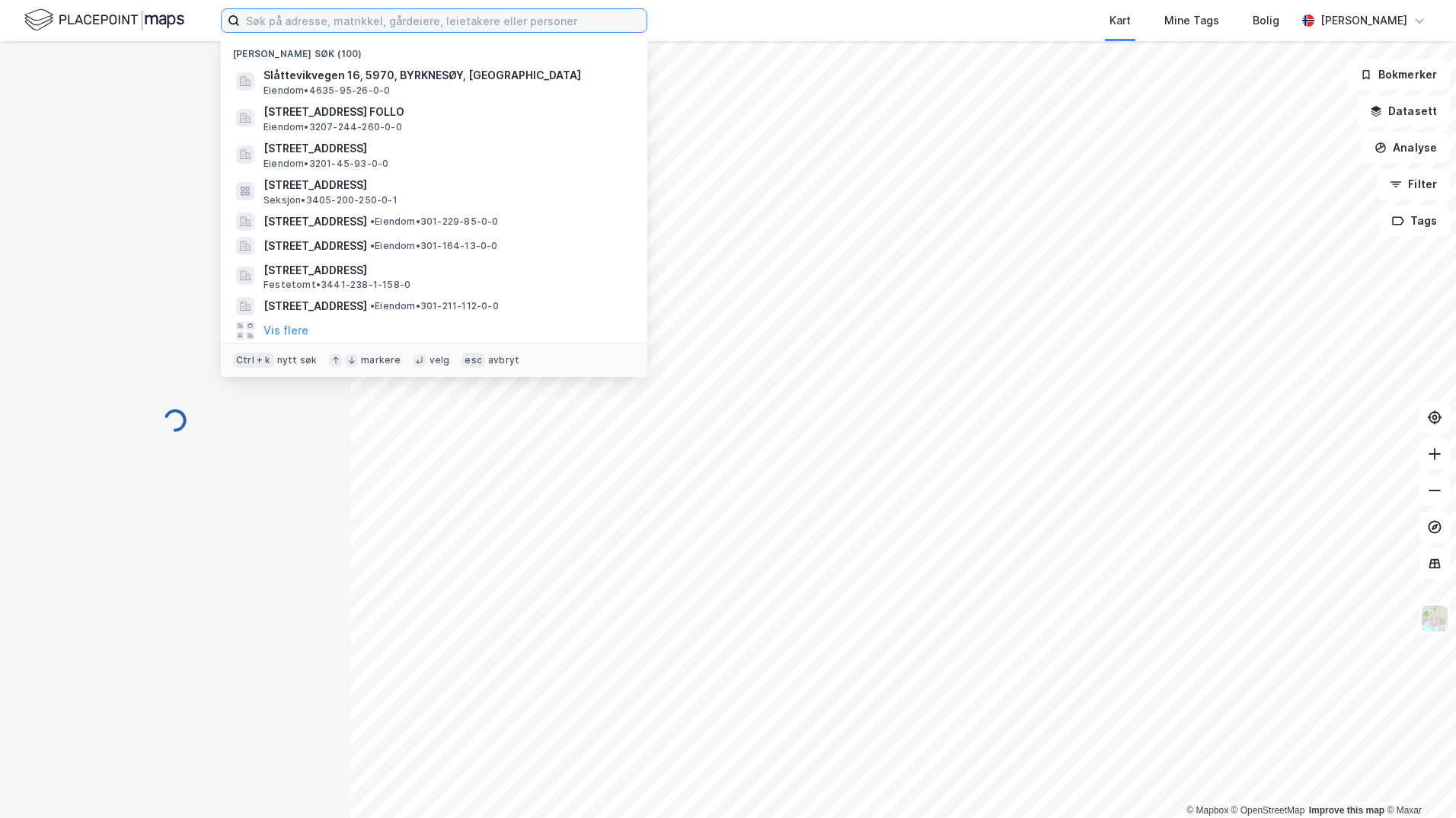
paste input "4635-95/26/0/0"
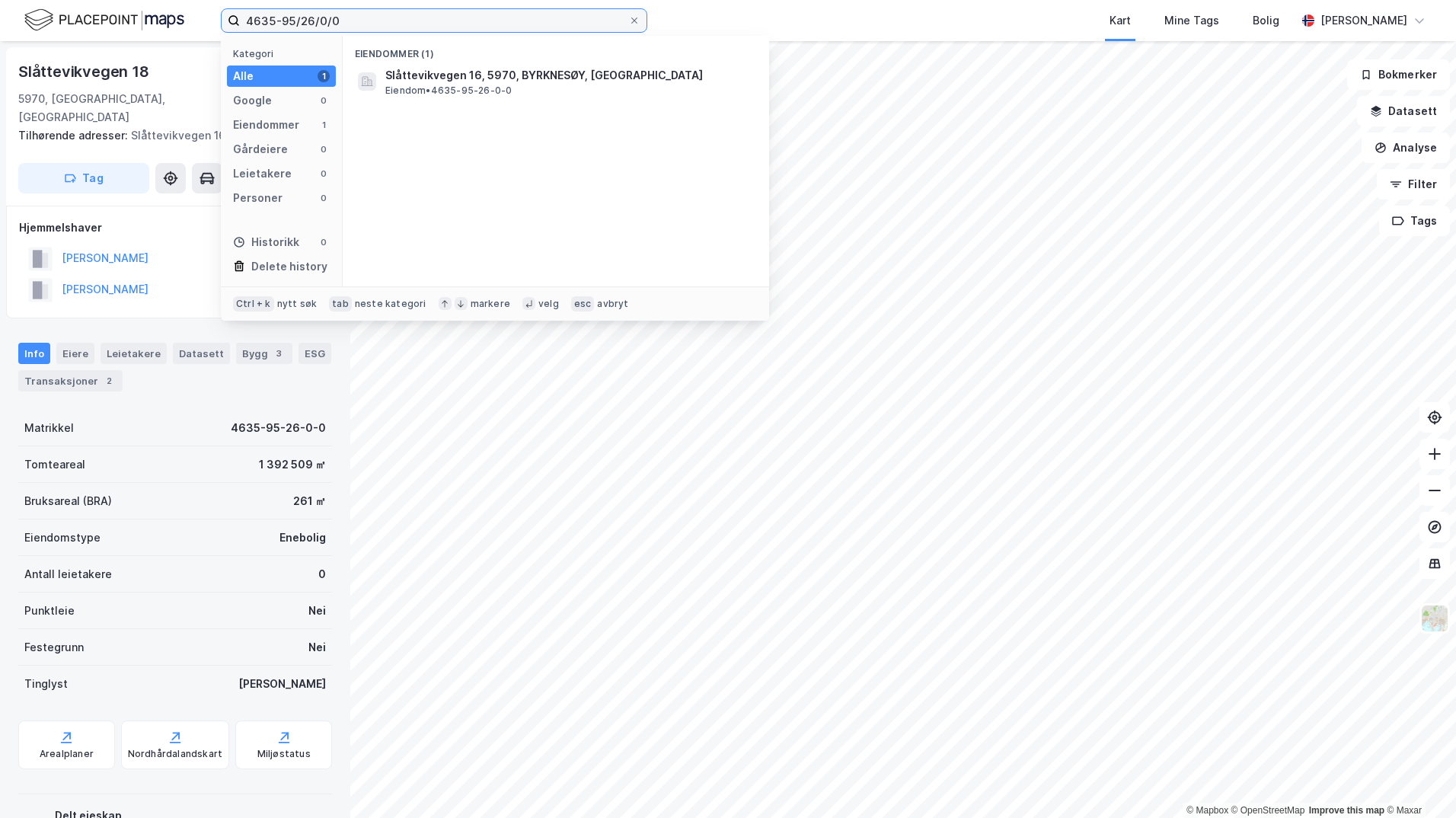
type input "4635-95/26/0/0"
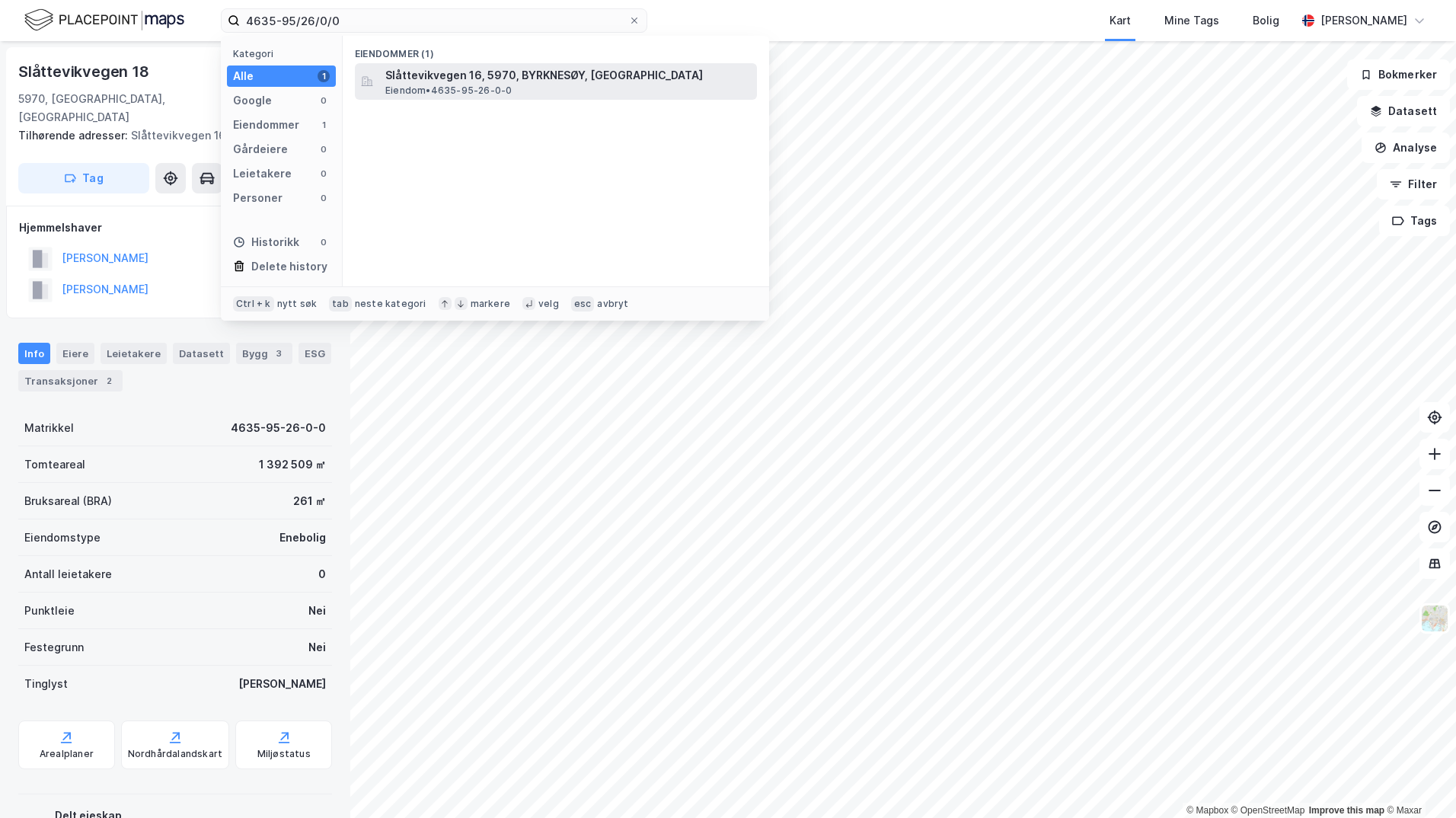
click at [452, 81] on span "Slåttevikvegen 16, 5970, BYRKNESØY, [GEOGRAPHIC_DATA]" at bounding box center [568, 76] width 365 height 18
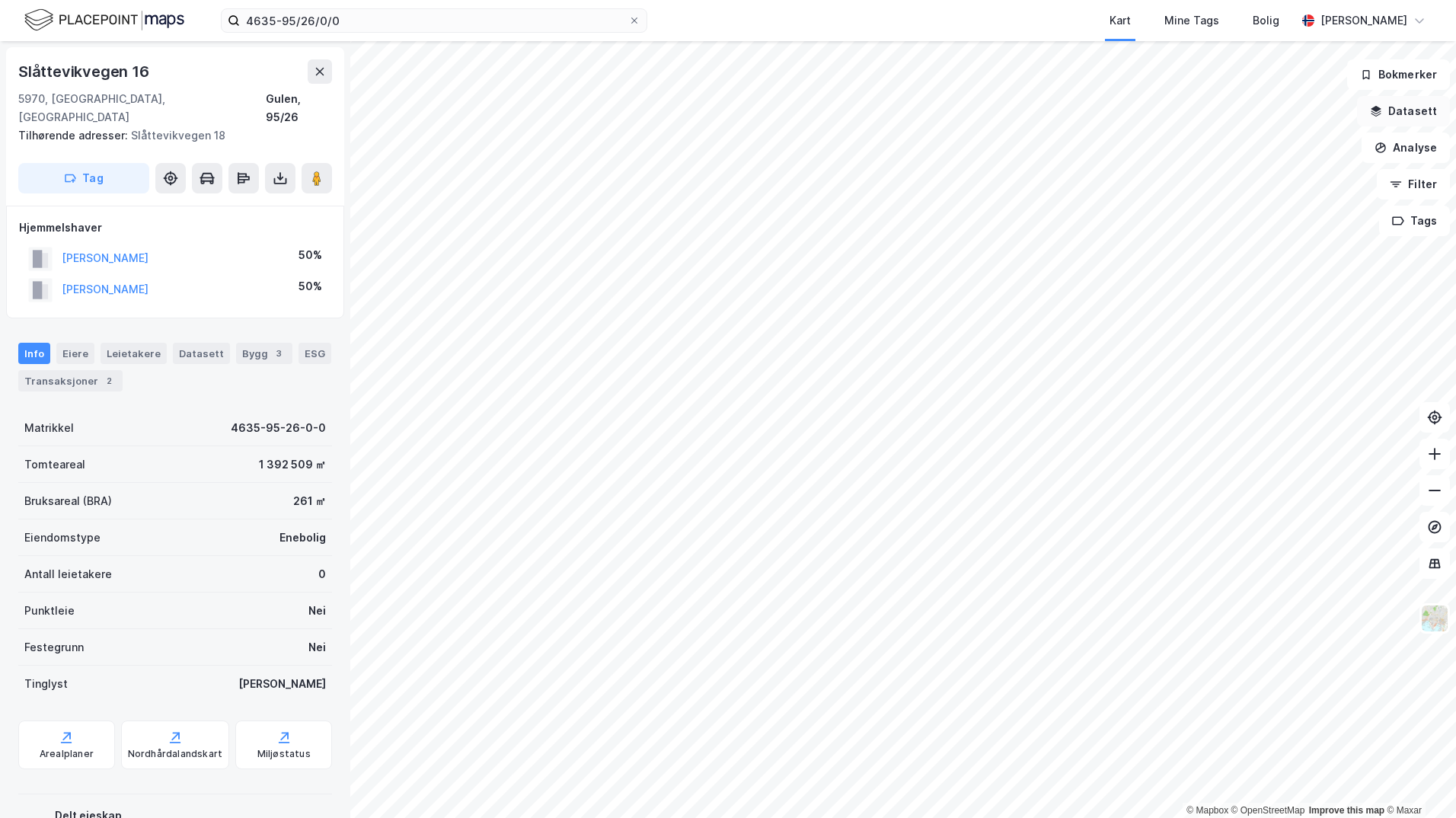
click at [1389, 115] on button "Datasett" at bounding box center [1403, 112] width 93 height 31
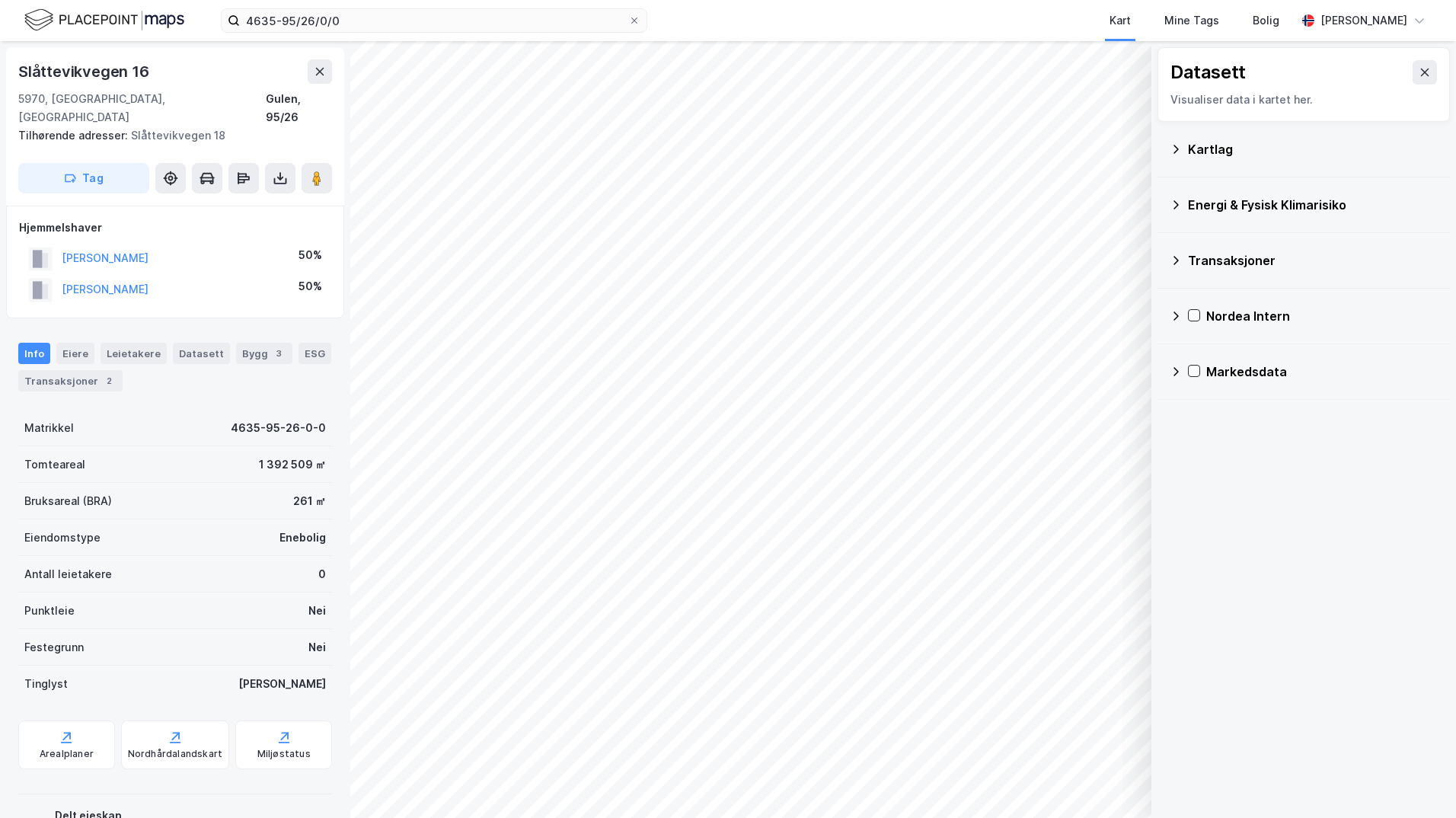
click at [1179, 205] on icon at bounding box center [1176, 205] width 12 height 12
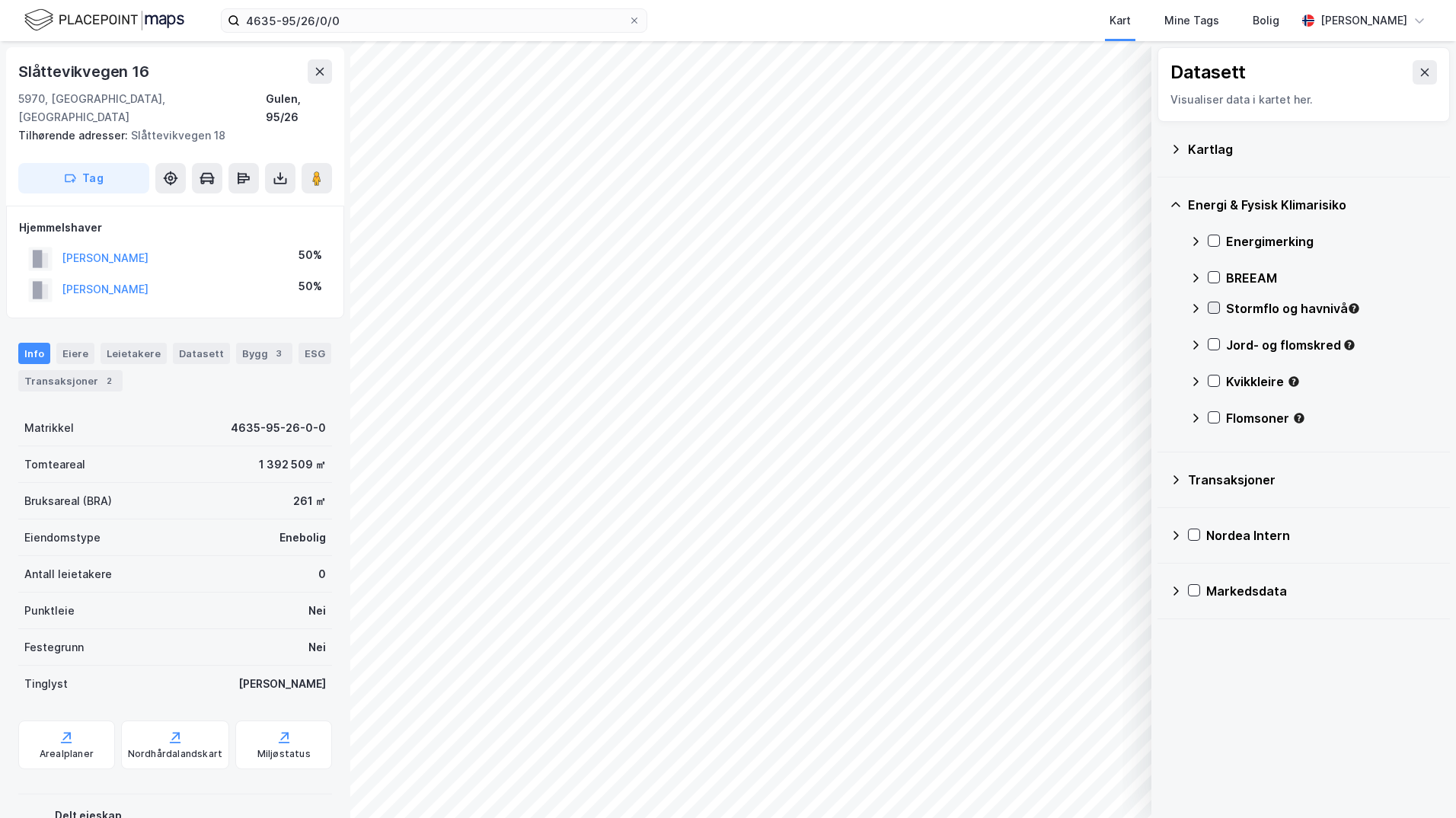
click at [1214, 311] on icon at bounding box center [1214, 308] width 11 height 11
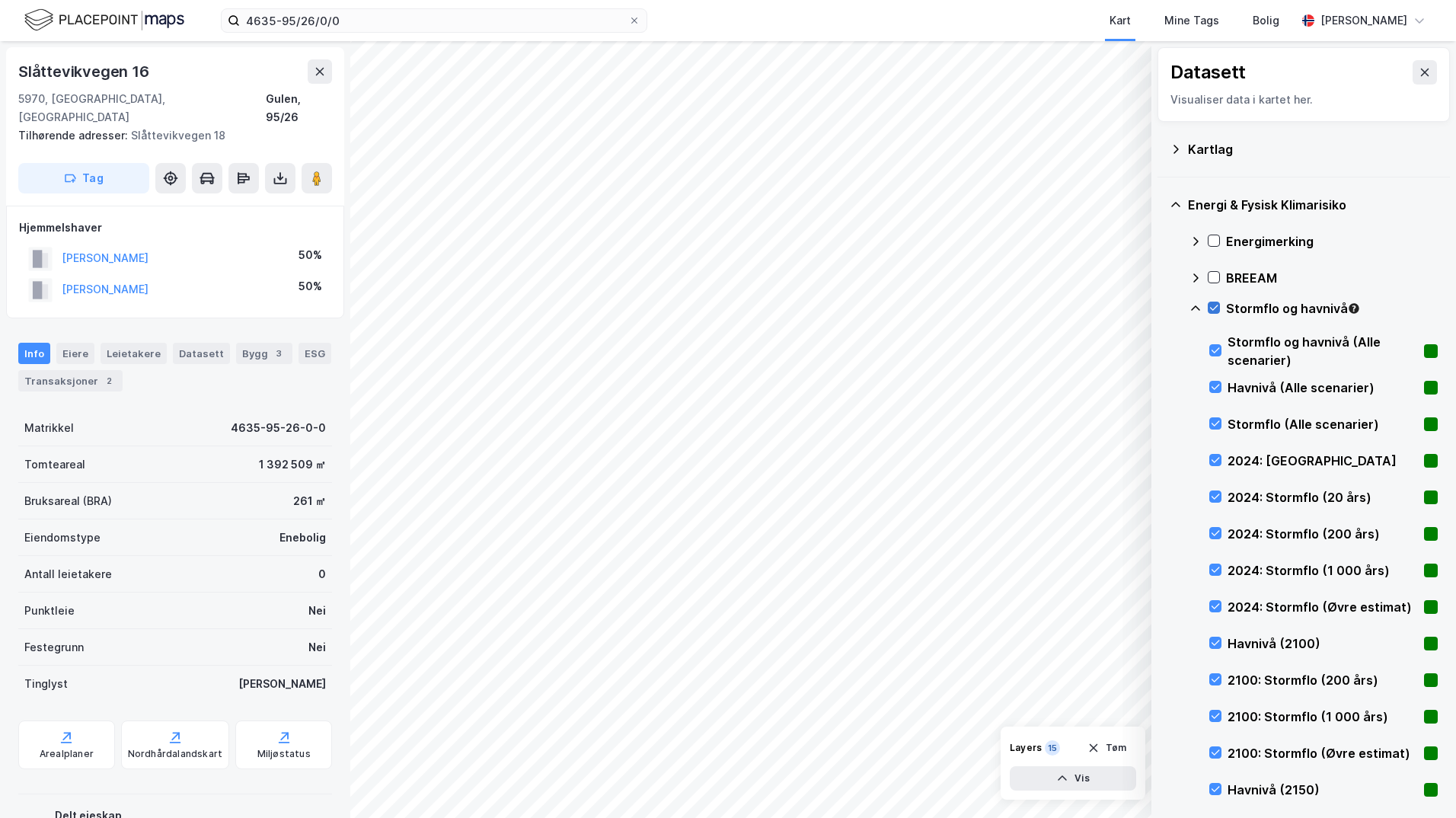
click at [1214, 307] on icon at bounding box center [1214, 308] width 11 height 11
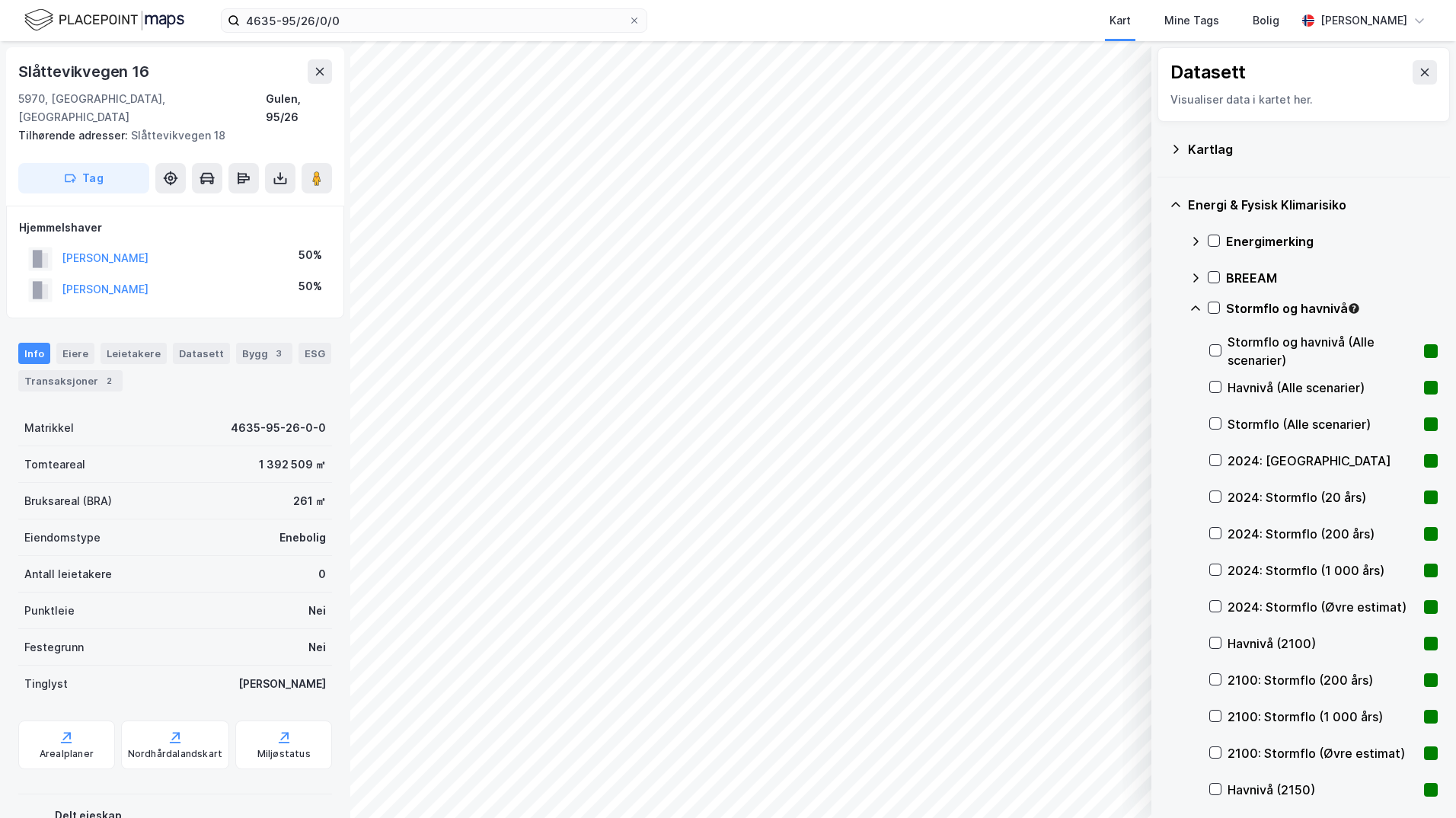
drag, startPoint x: 1212, startPoint y: 495, endPoint x: 1205, endPoint y: 498, distance: 7.6
click at [1205, 498] on div "Energimerking BREEAM Stormflo og havnivå Stormflo og havnivå (Alle scenarier) H…" at bounding box center [1313, 607] width 248 height 768
click at [1215, 495] on icon at bounding box center [1215, 497] width 11 height 11
click at [1214, 495] on icon at bounding box center [1215, 497] width 11 height 11
click at [1214, 677] on icon at bounding box center [1215, 680] width 11 height 11
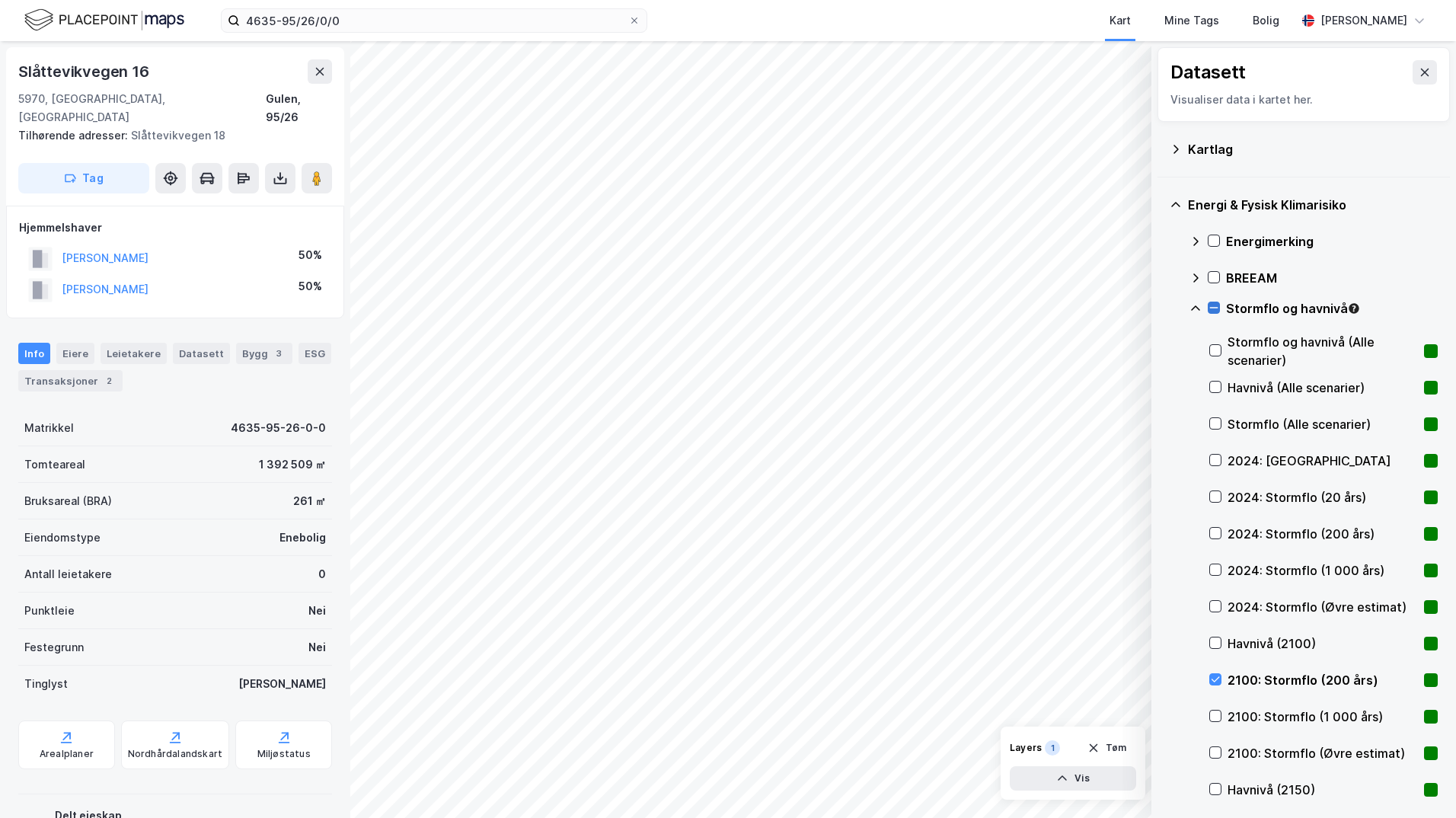
click at [1211, 307] on icon at bounding box center [1214, 308] width 11 height 11
click at [1211, 307] on icon at bounding box center [1214, 308] width 11 height 11
click at [1194, 307] on icon at bounding box center [1195, 308] width 9 height 5
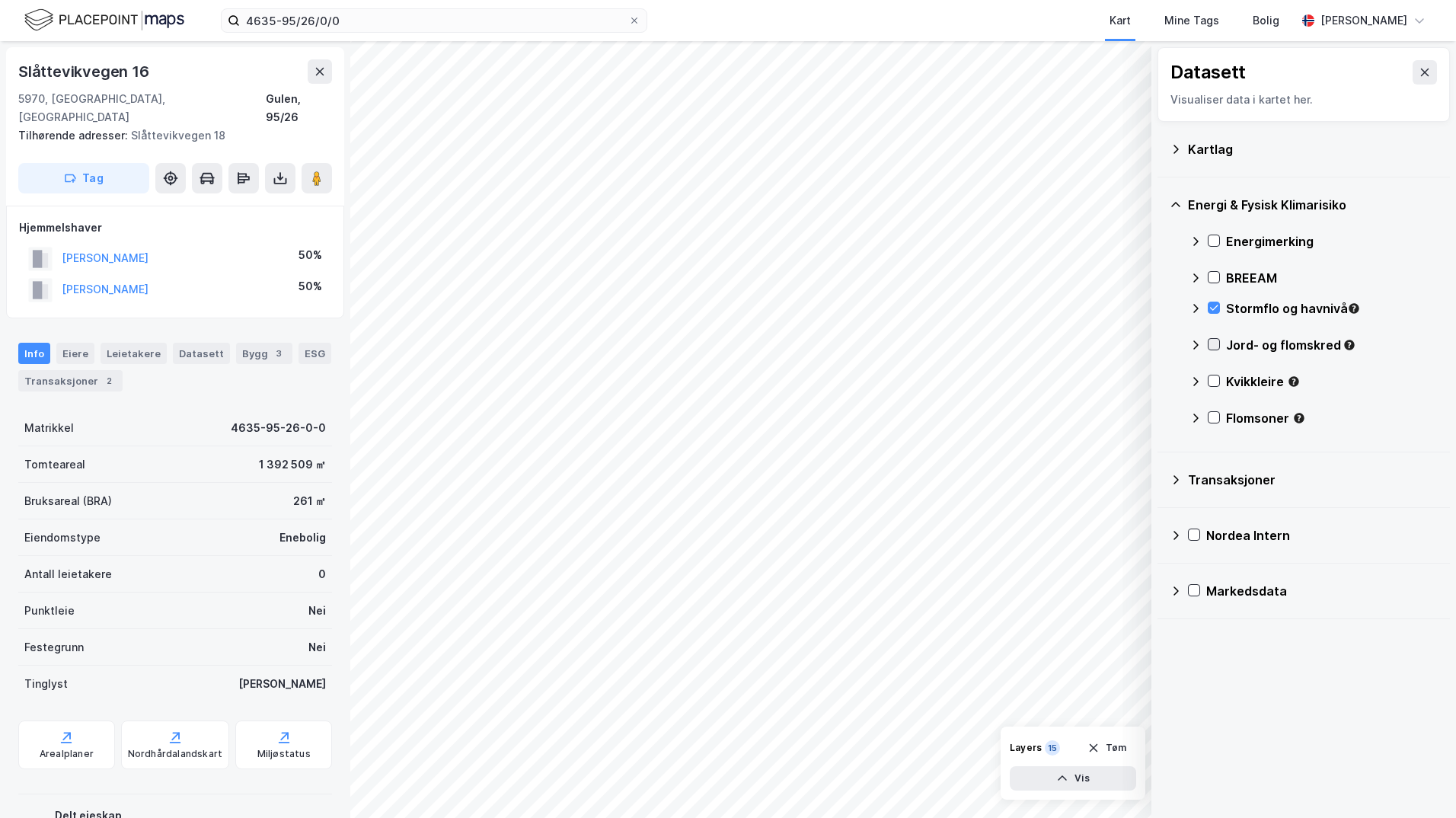
click at [1211, 343] on icon at bounding box center [1214, 344] width 11 height 11
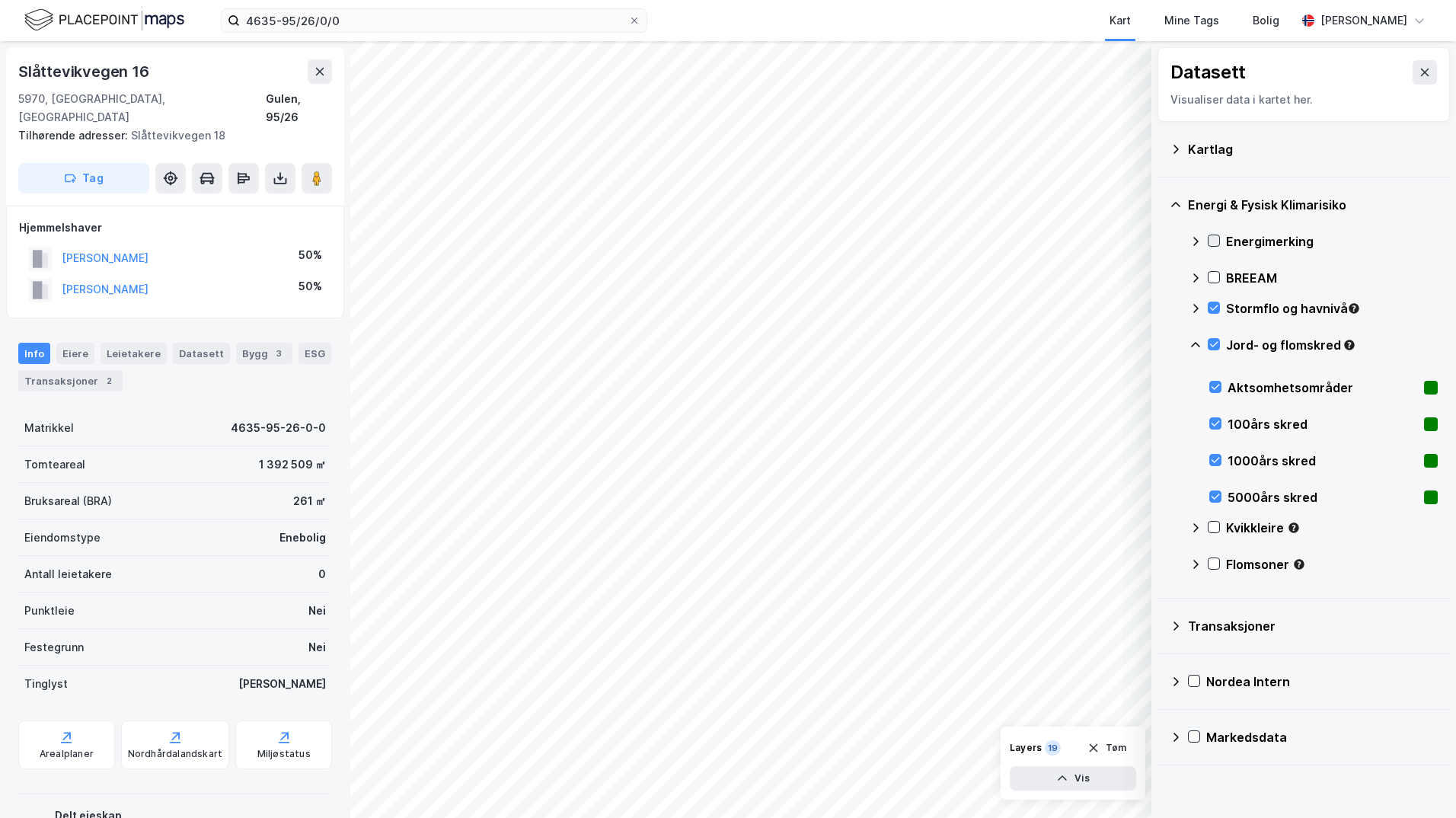
click at [1211, 236] on icon at bounding box center [1214, 241] width 11 height 11
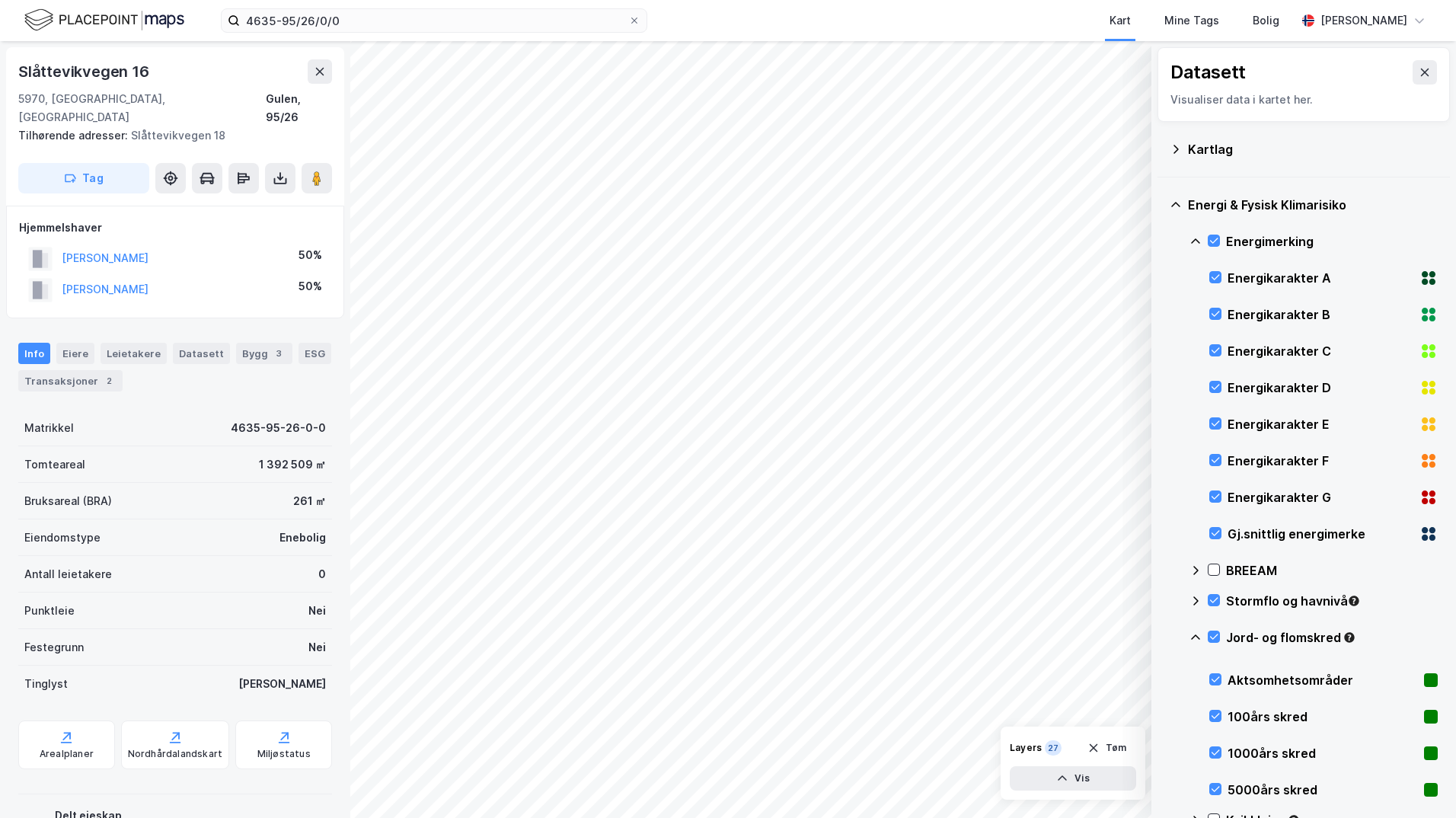
click at [1195, 245] on icon at bounding box center [1195, 242] width 12 height 12
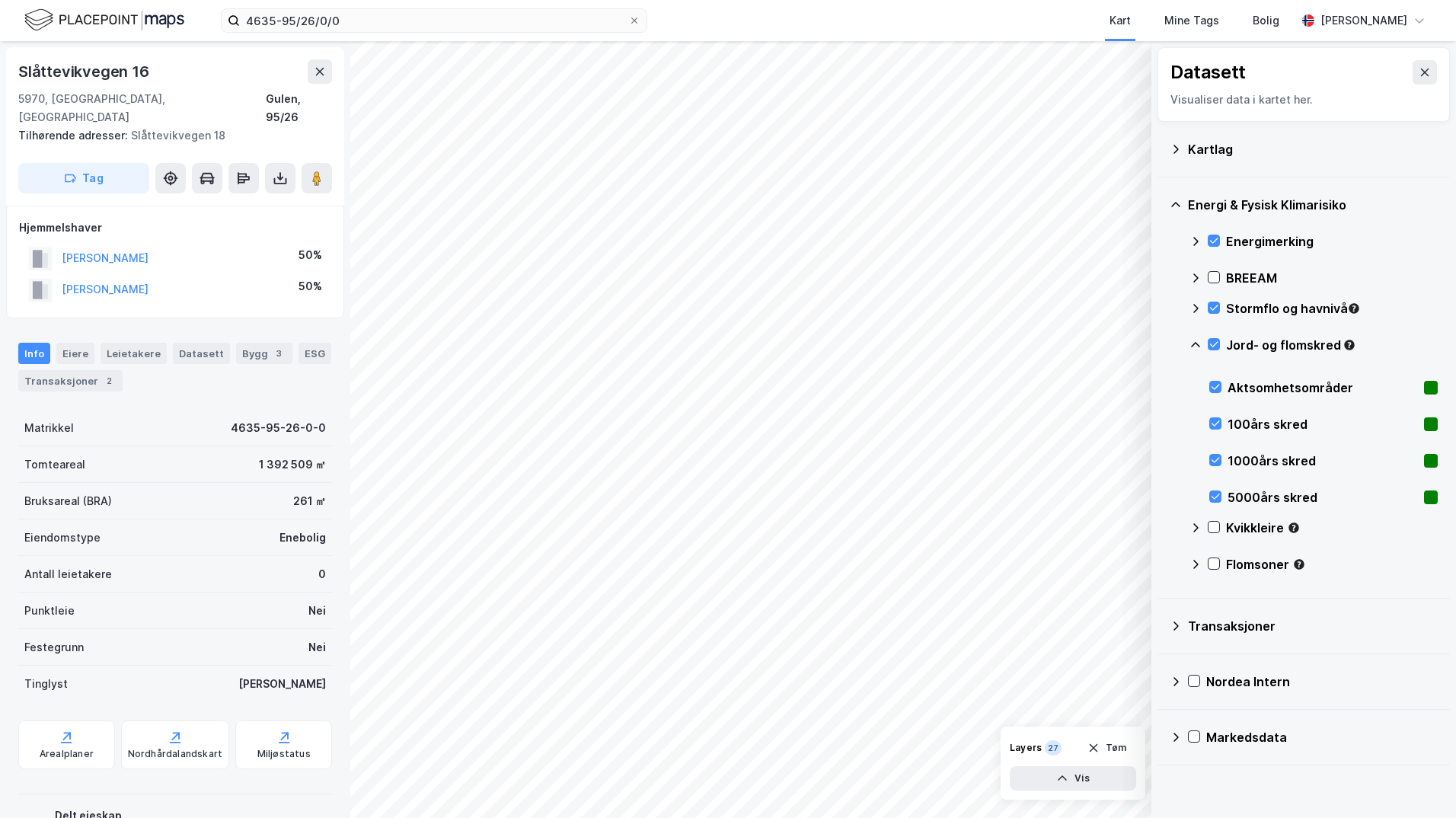
click at [1197, 344] on icon at bounding box center [1195, 344] width 9 height 5
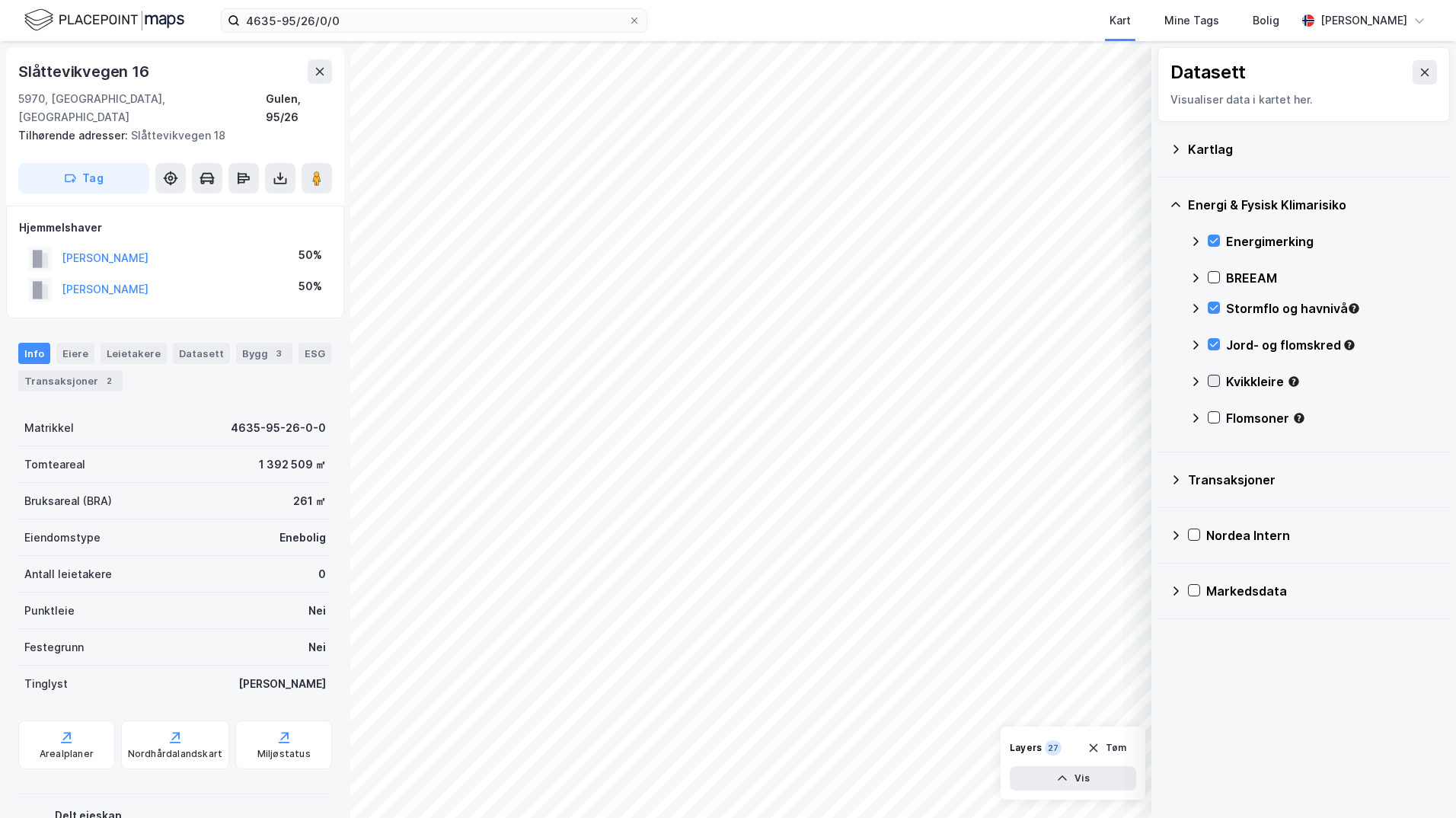
drag, startPoint x: 1214, startPoint y: 381, endPoint x: 1204, endPoint y: 386, distance: 11.2
click at [1214, 380] on icon at bounding box center [1214, 381] width 11 height 11
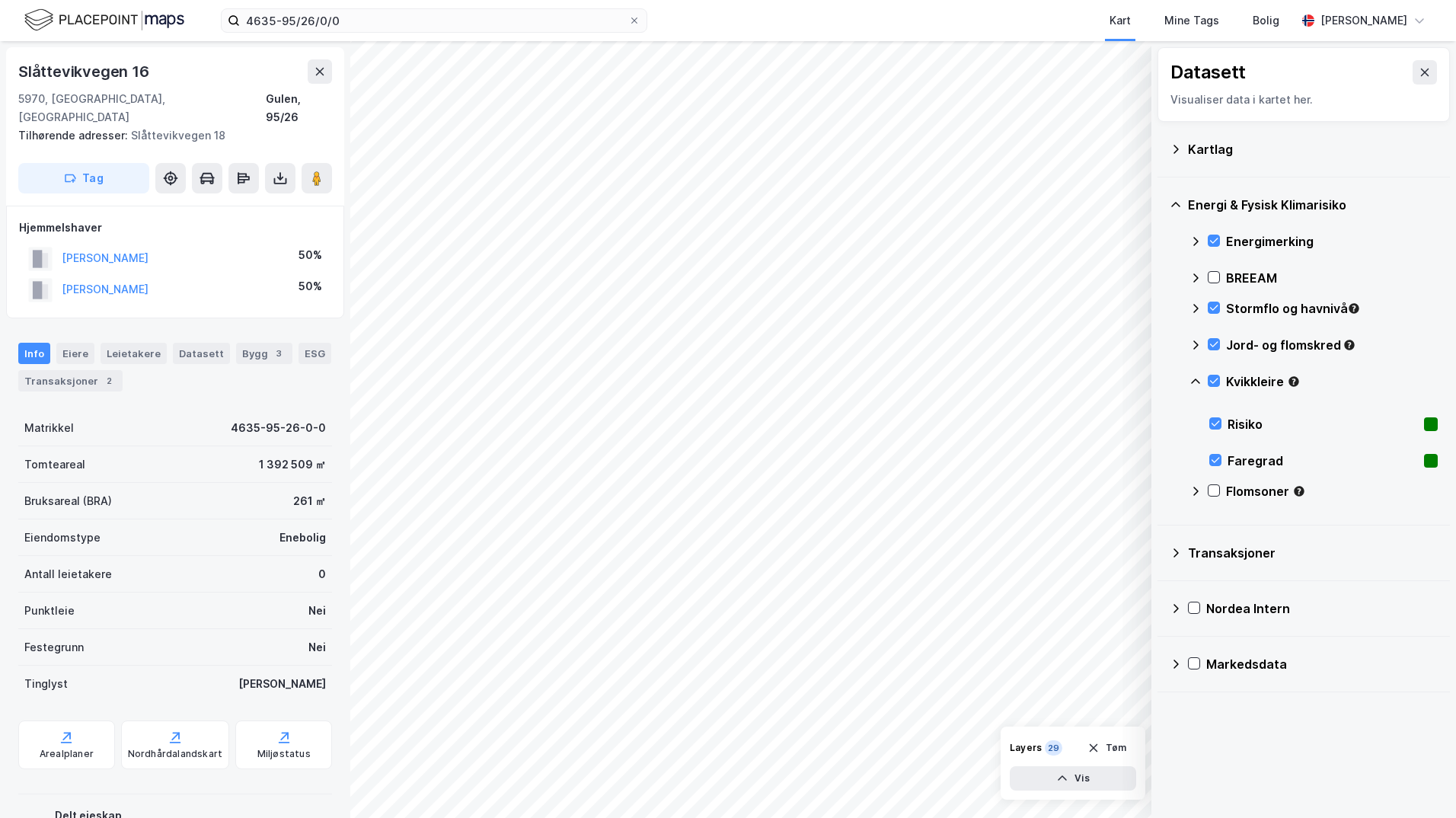
click at [1201, 381] on icon at bounding box center [1195, 381] width 12 height 12
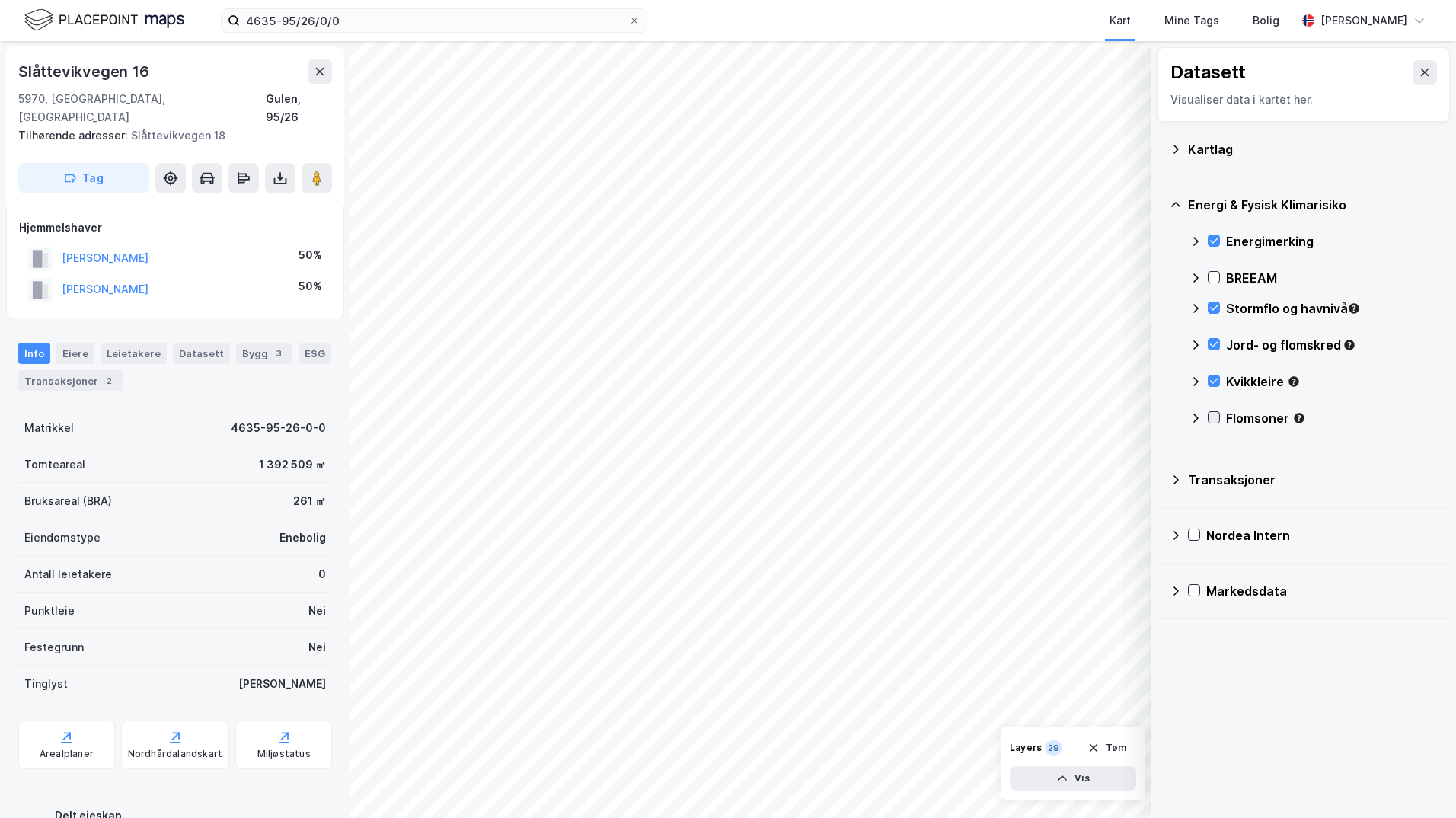
click at [1214, 418] on icon at bounding box center [1214, 417] width 11 height 11
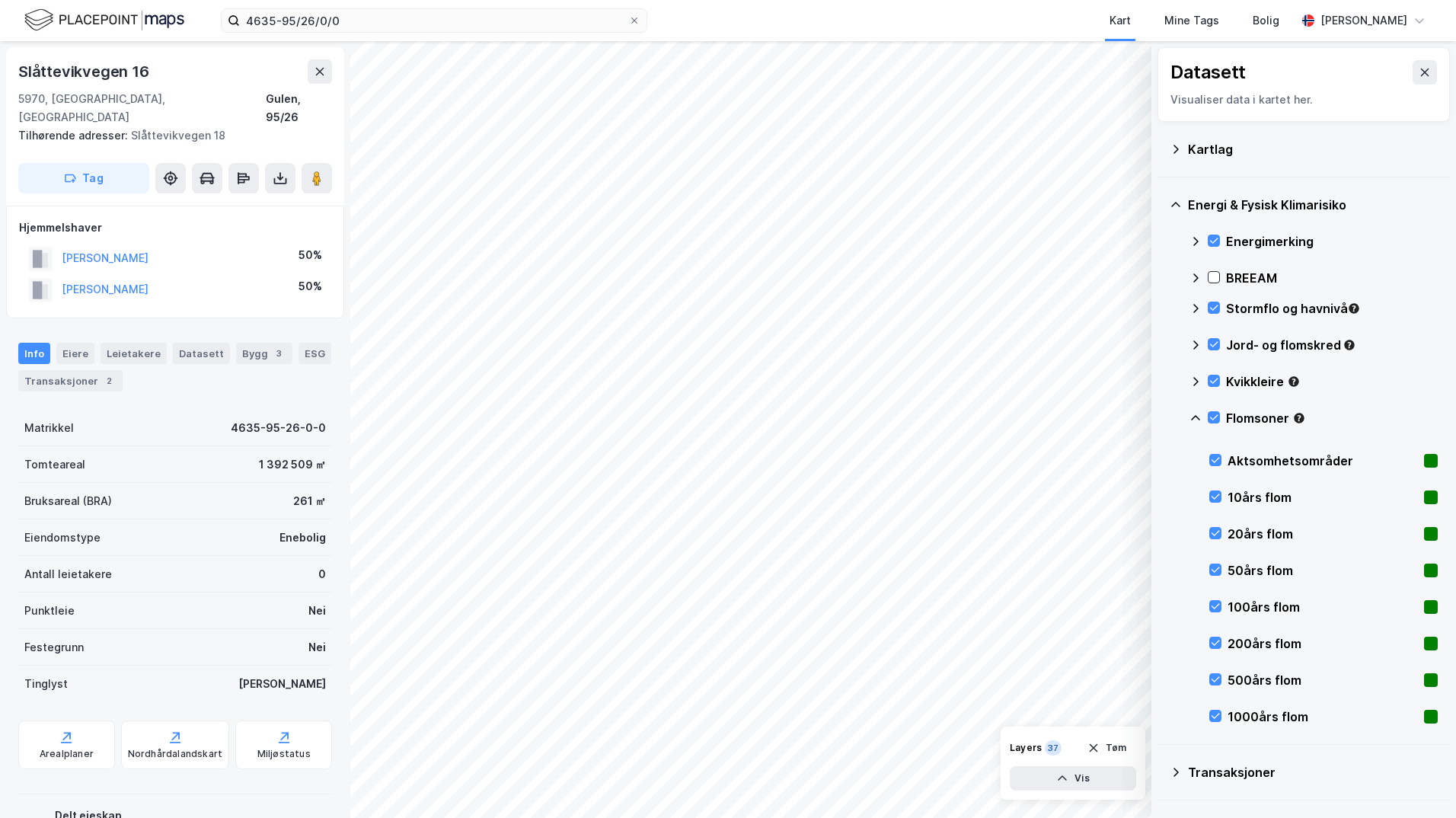
click at [1198, 420] on icon at bounding box center [1195, 418] width 12 height 12
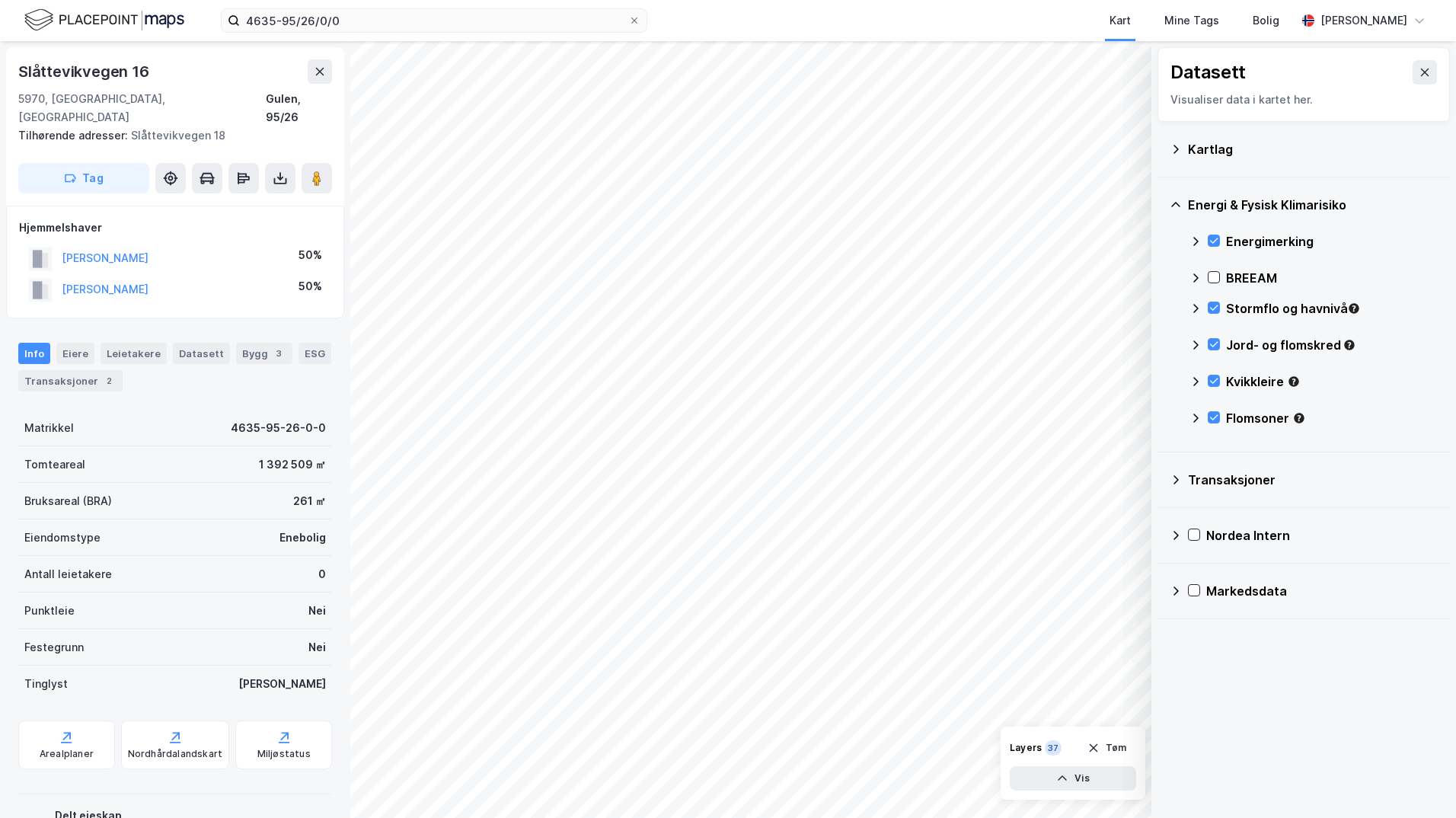
click at [1195, 151] on div "Kartlag" at bounding box center [1312, 149] width 250 height 18
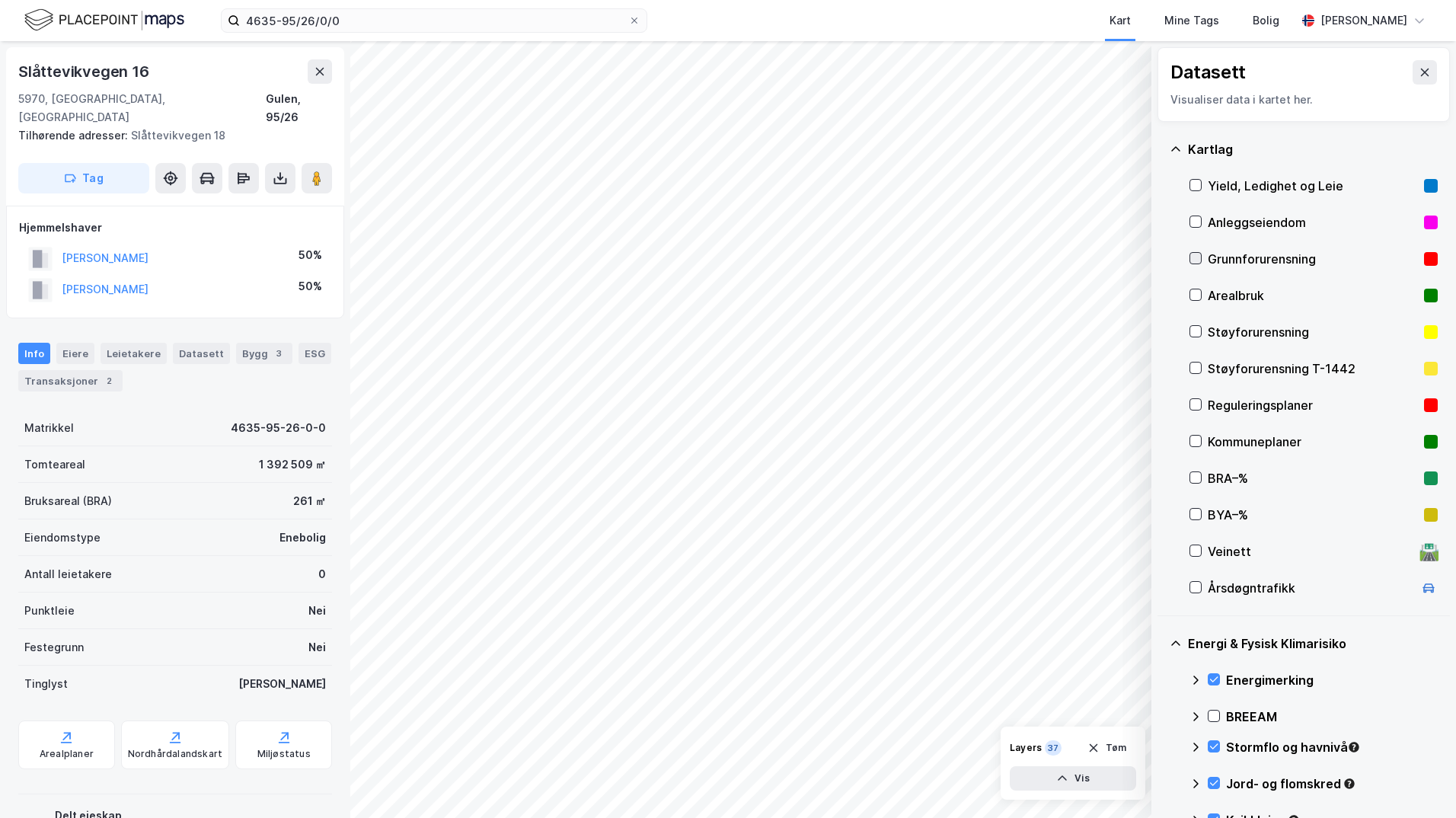
click at [1195, 254] on icon at bounding box center [1195, 258] width 11 height 11
click at [809, 31] on div "4635-95/26/0/0 Kart Mine Tags Bolig Ingeborg Wetting © Mapbox © OpenStreetMap I…" at bounding box center [728, 409] width 1456 height 818
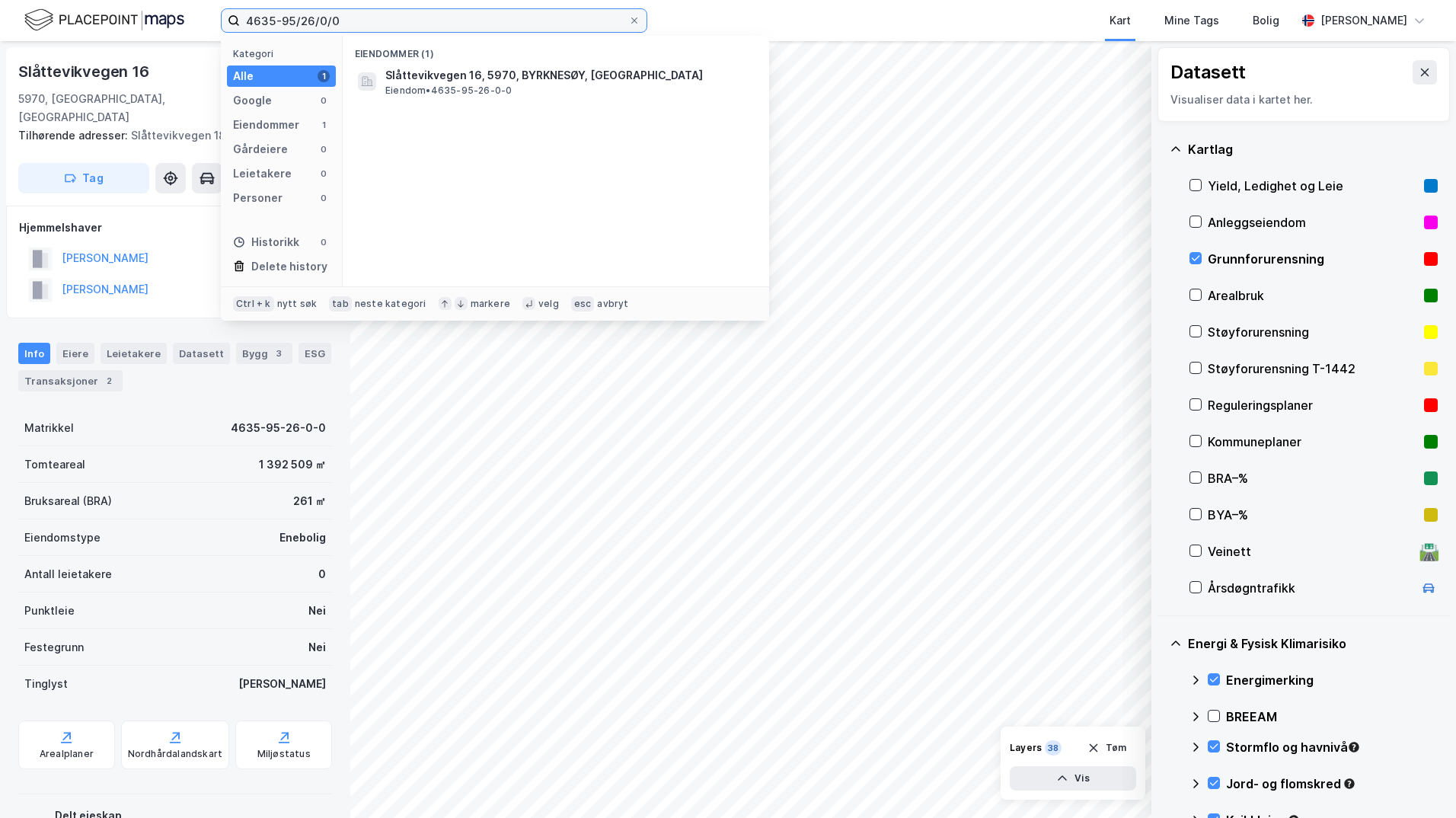
drag, startPoint x: 352, startPoint y: 22, endPoint x: 205, endPoint y: 18, distance: 147.1
click at [205, 18] on div "4635-95/26/0/0 Kategori Alle 1 Google 0 Eiendommer 1 Gårdeiere 0 Leietakere 0 P…" at bounding box center [728, 21] width 1456 height 41
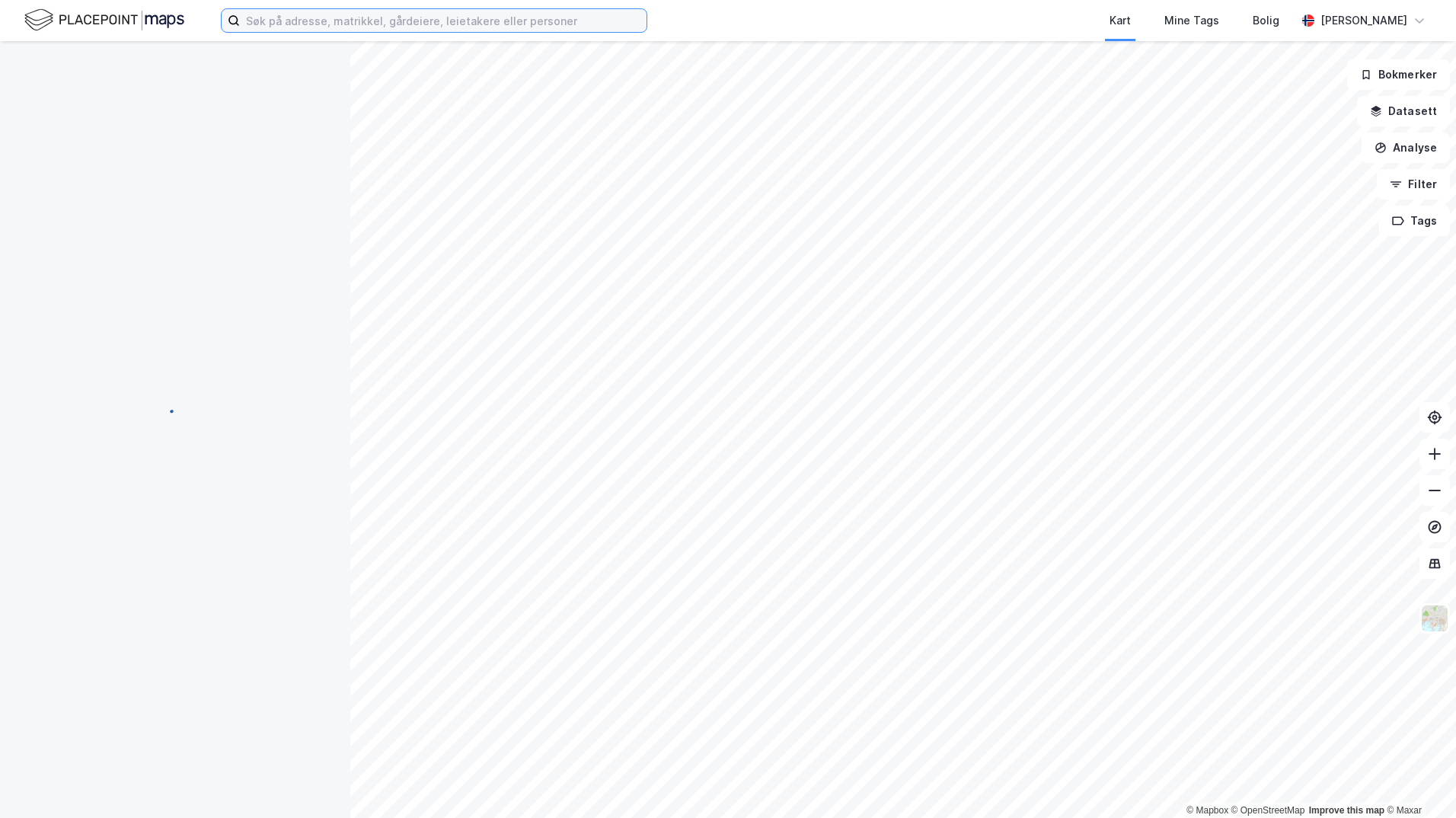
click at [308, 23] on input at bounding box center [443, 21] width 407 height 23
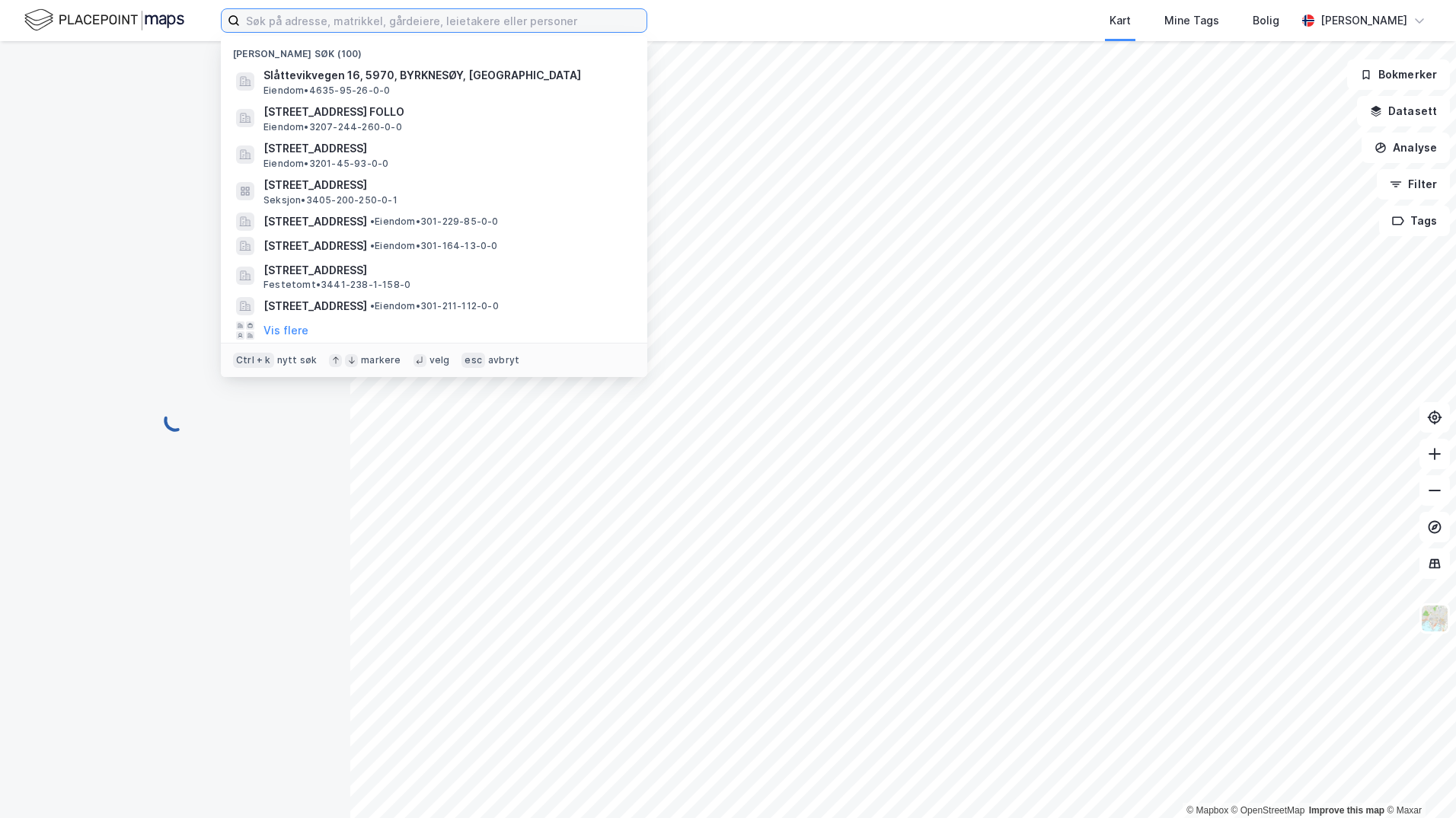
paste input "4635-95/26/0/0"
type input "4635-95/26/0/0"
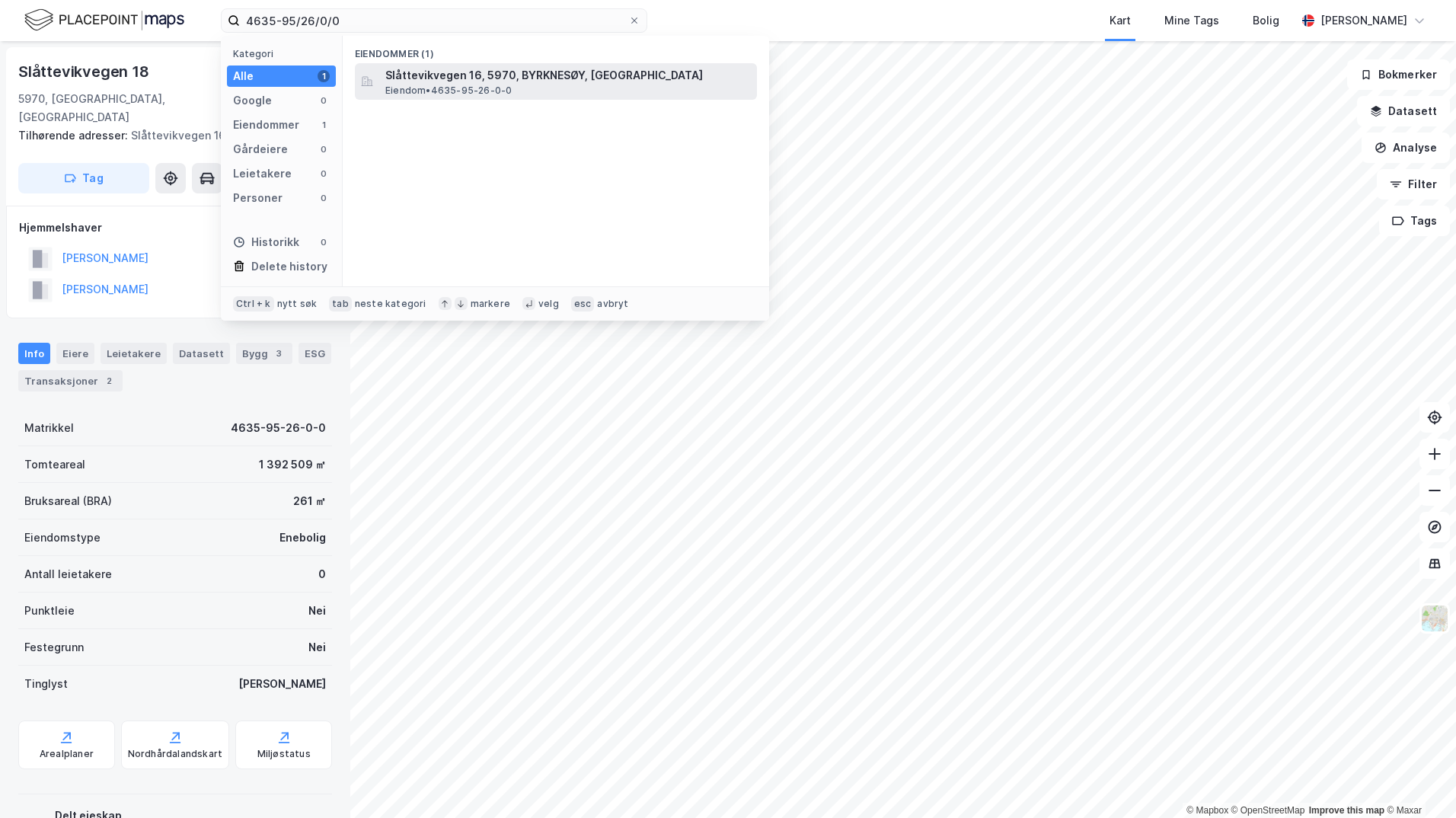
click at [472, 76] on span "Slåttevikvegen 16, 5970, BYRKNESØY, [GEOGRAPHIC_DATA]" at bounding box center [568, 76] width 365 height 18
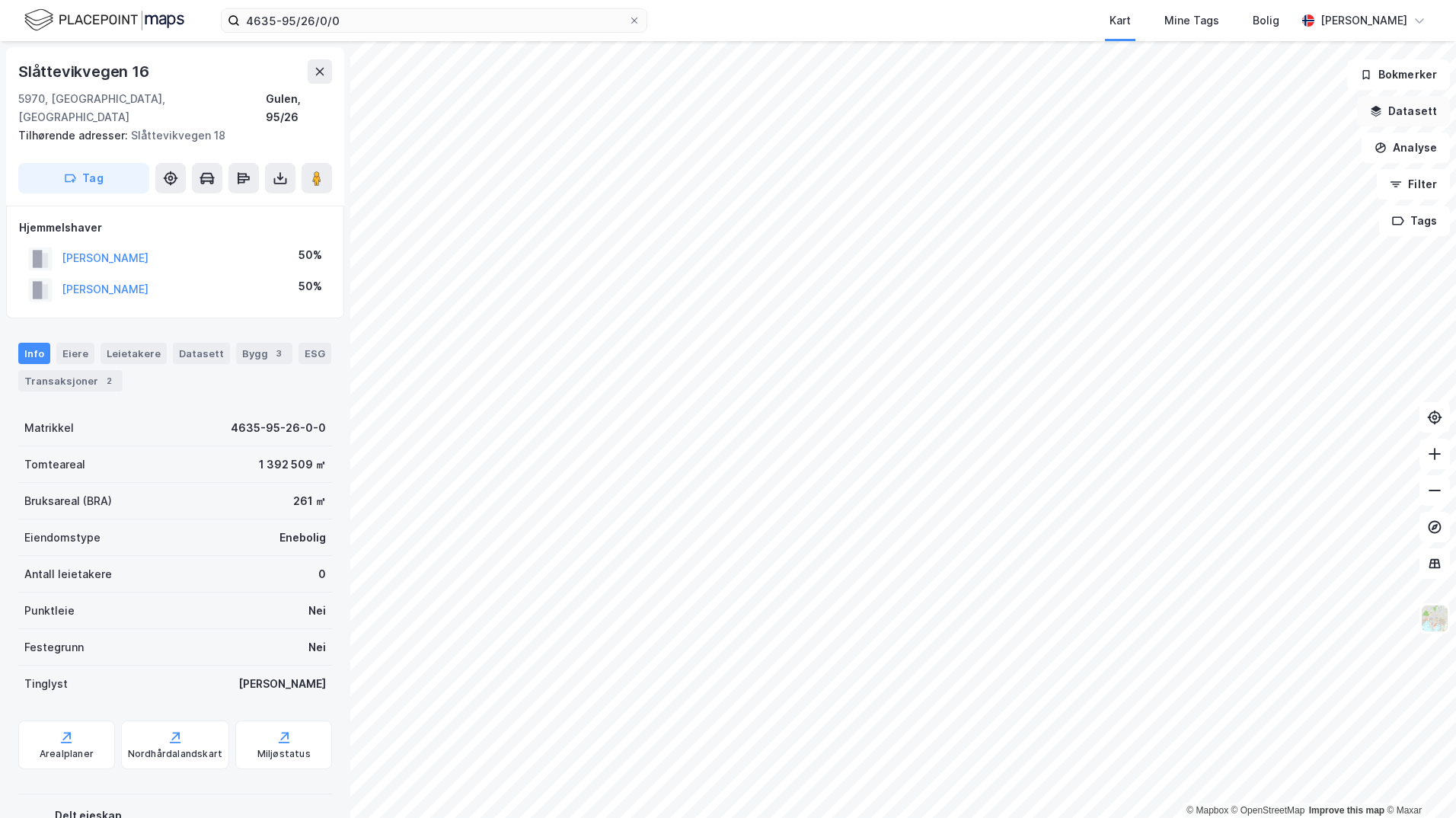
click at [1400, 116] on button "Datasett" at bounding box center [1403, 112] width 93 height 31
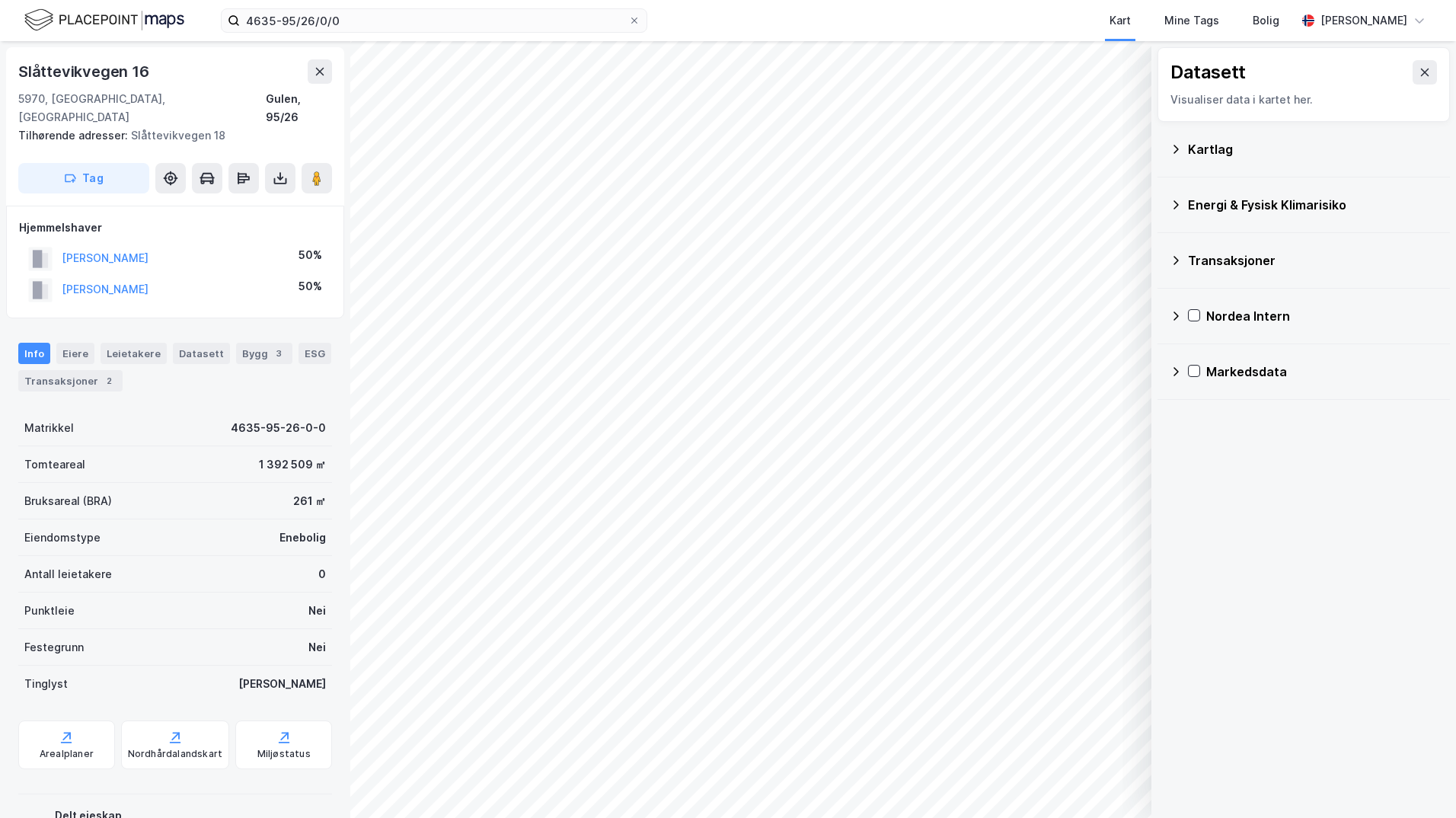
click at [1198, 144] on div "Kartlag" at bounding box center [1312, 149] width 250 height 18
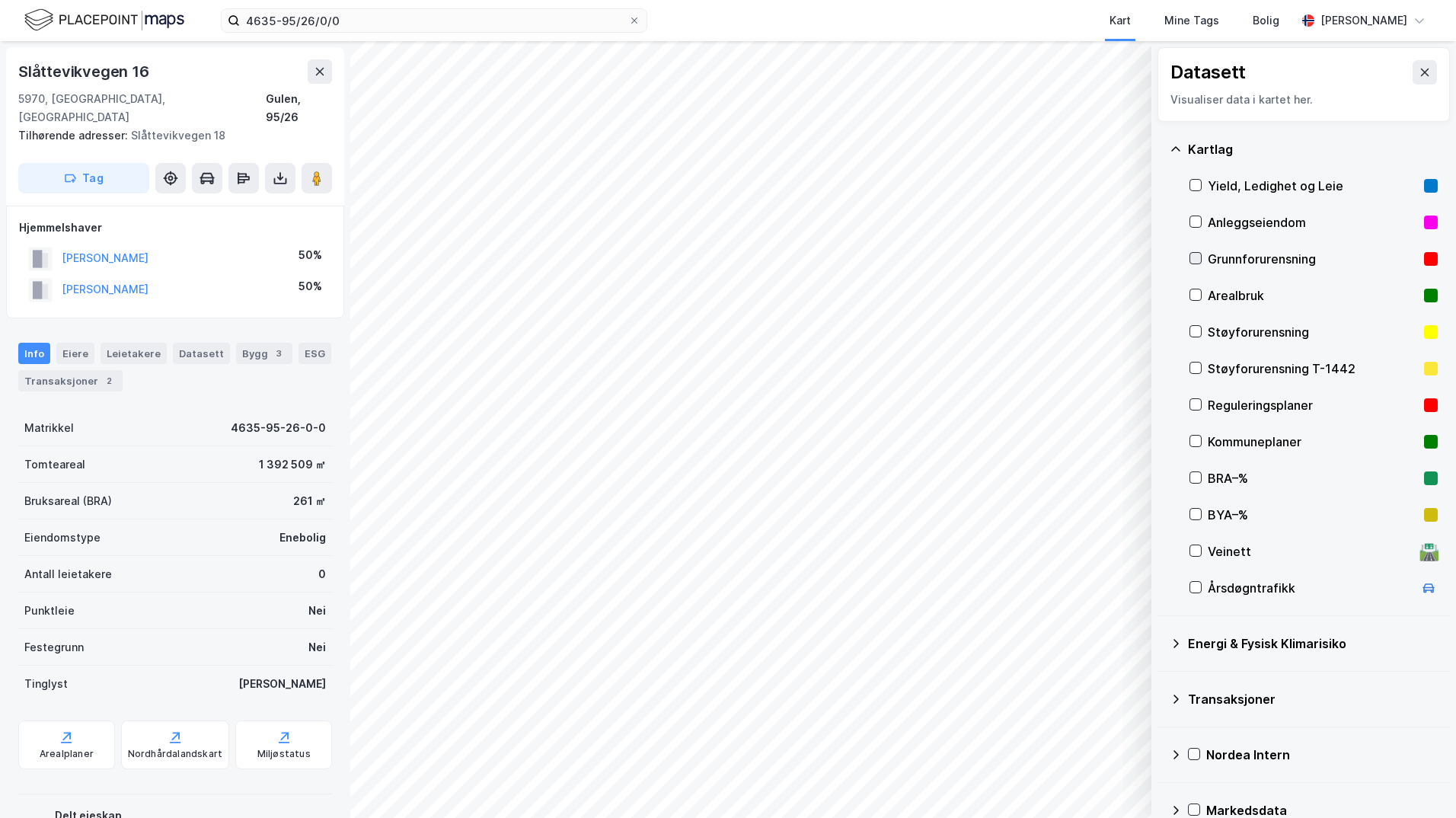
click at [1197, 255] on icon at bounding box center [1195, 258] width 11 height 11
click at [1175, 640] on icon at bounding box center [1176, 644] width 5 height 9
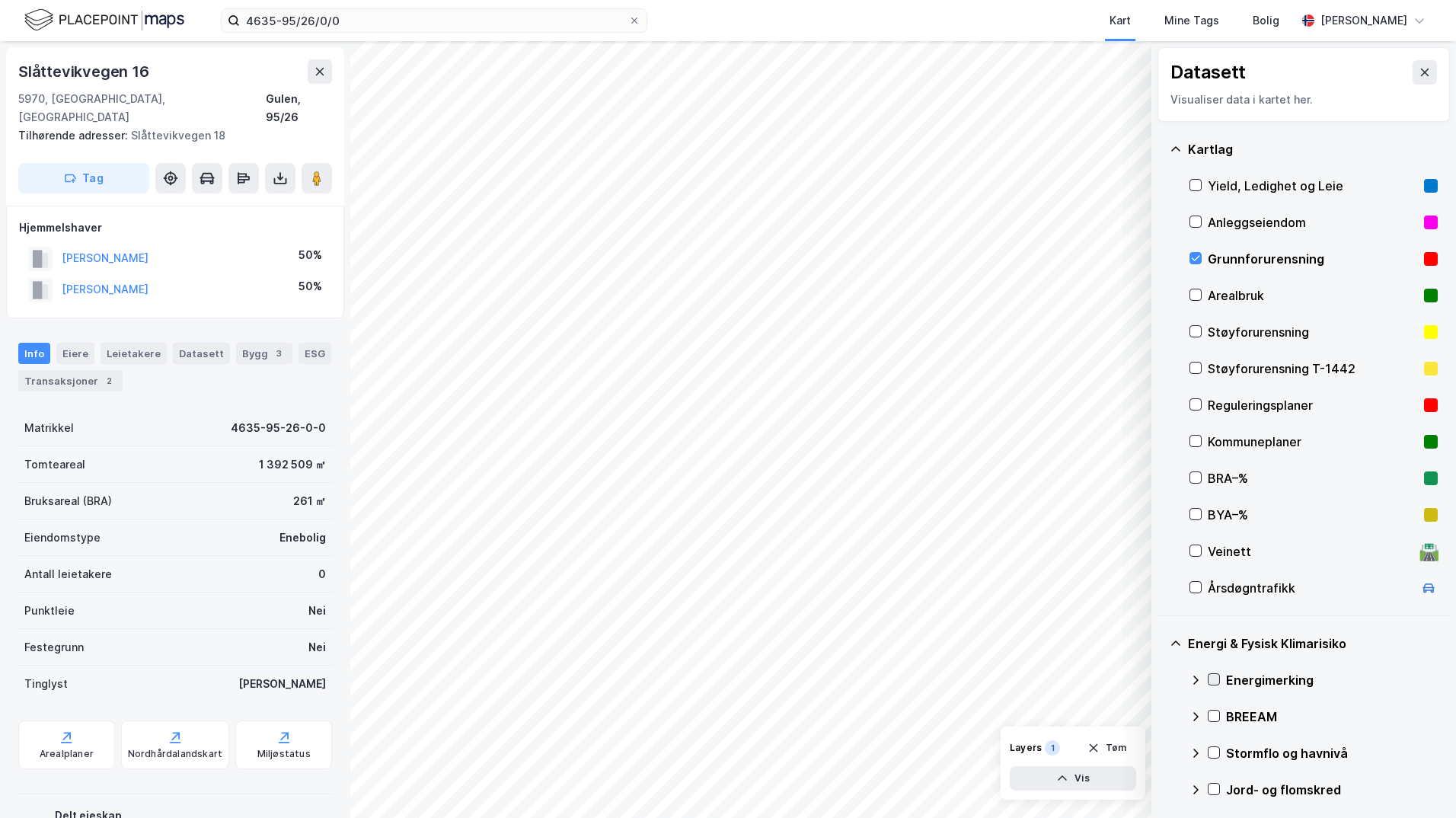
click at [1211, 677] on icon at bounding box center [1214, 680] width 11 height 11
click at [1196, 679] on icon at bounding box center [1195, 680] width 9 height 5
click at [1216, 753] on div at bounding box center [1214, 752] width 12 height 13
click at [1197, 742] on icon at bounding box center [1195, 747] width 12 height 12
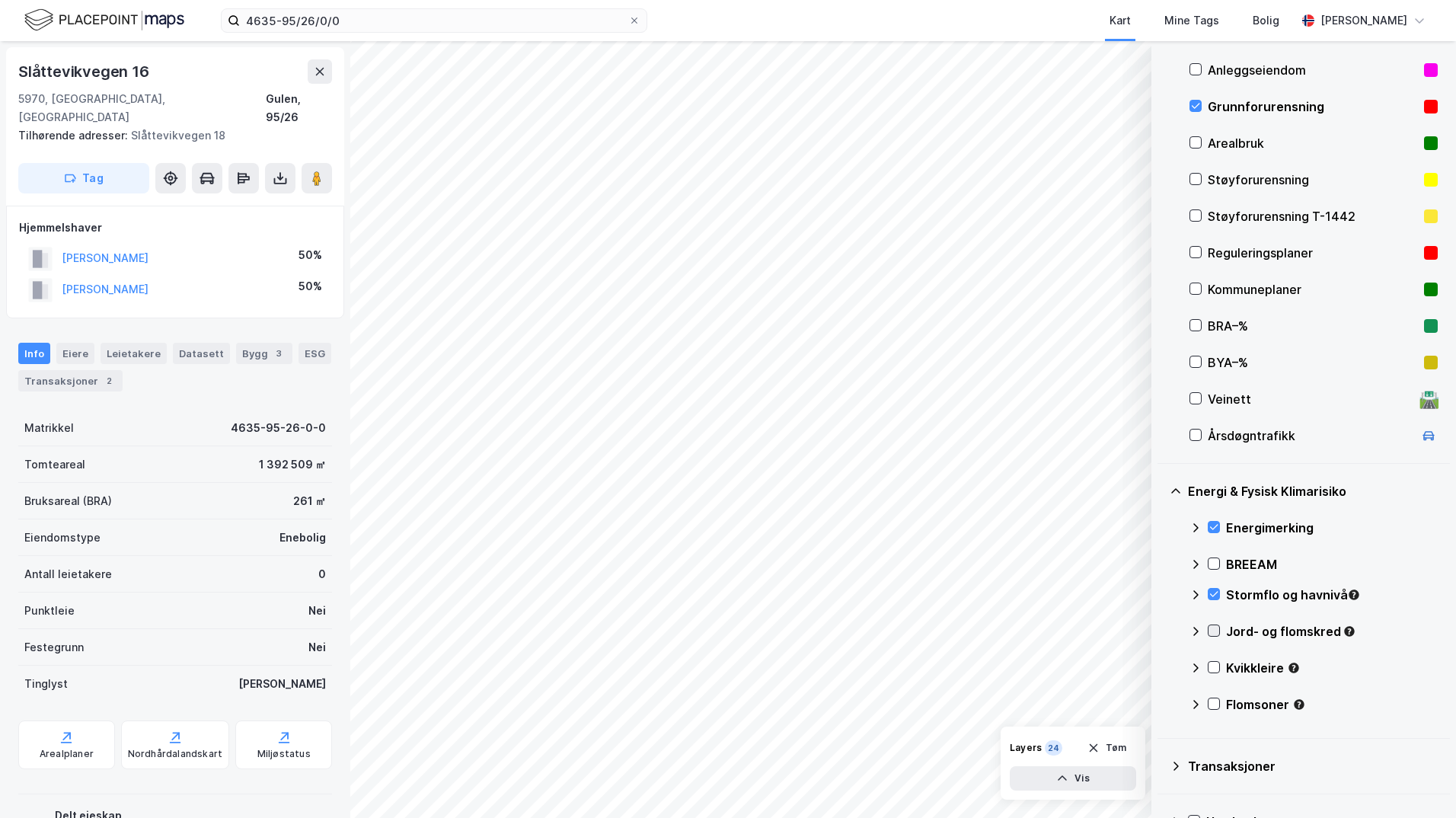
click at [1216, 629] on icon at bounding box center [1214, 631] width 11 height 11
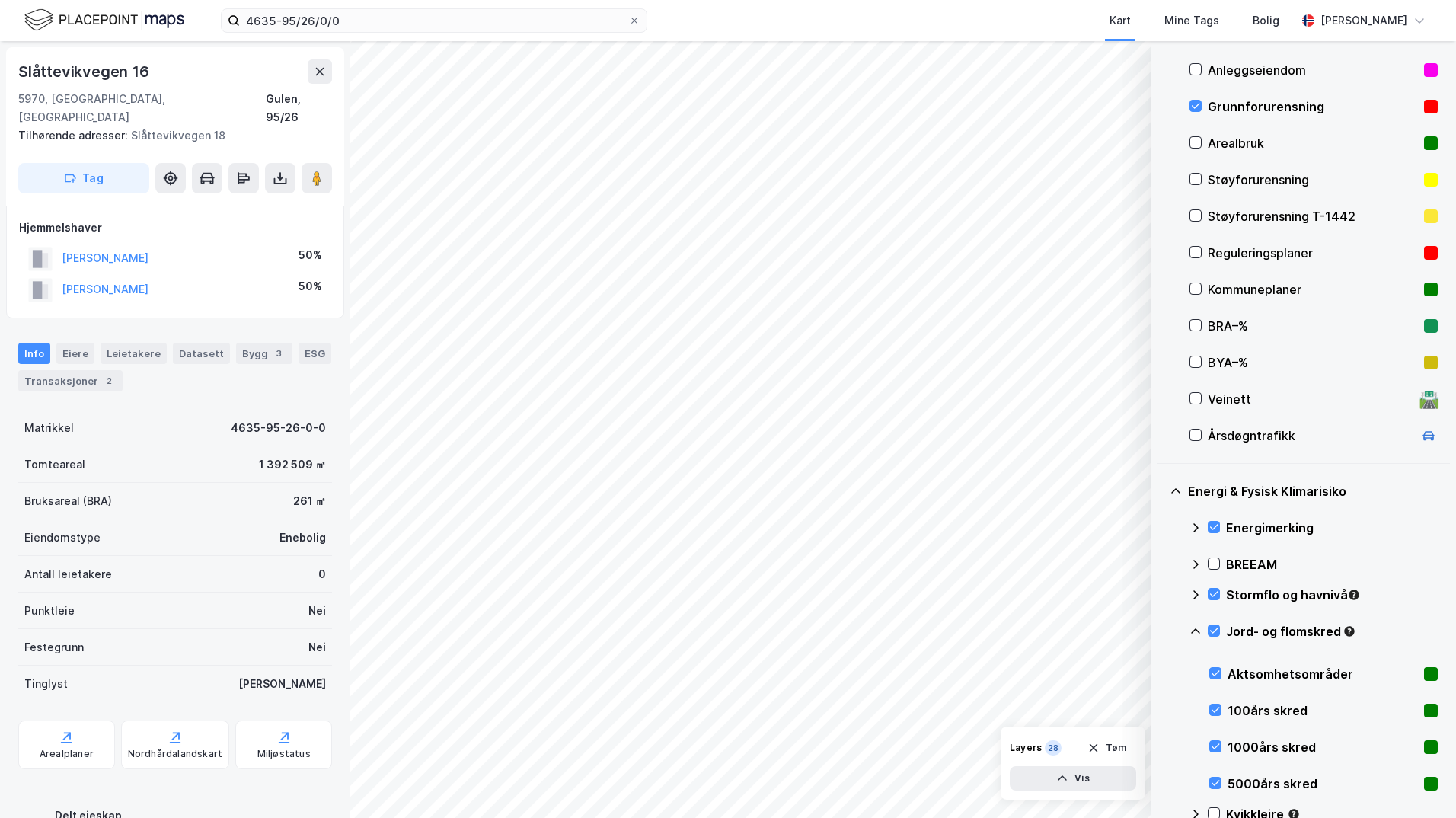
click at [1193, 629] on icon at bounding box center [1195, 631] width 12 height 12
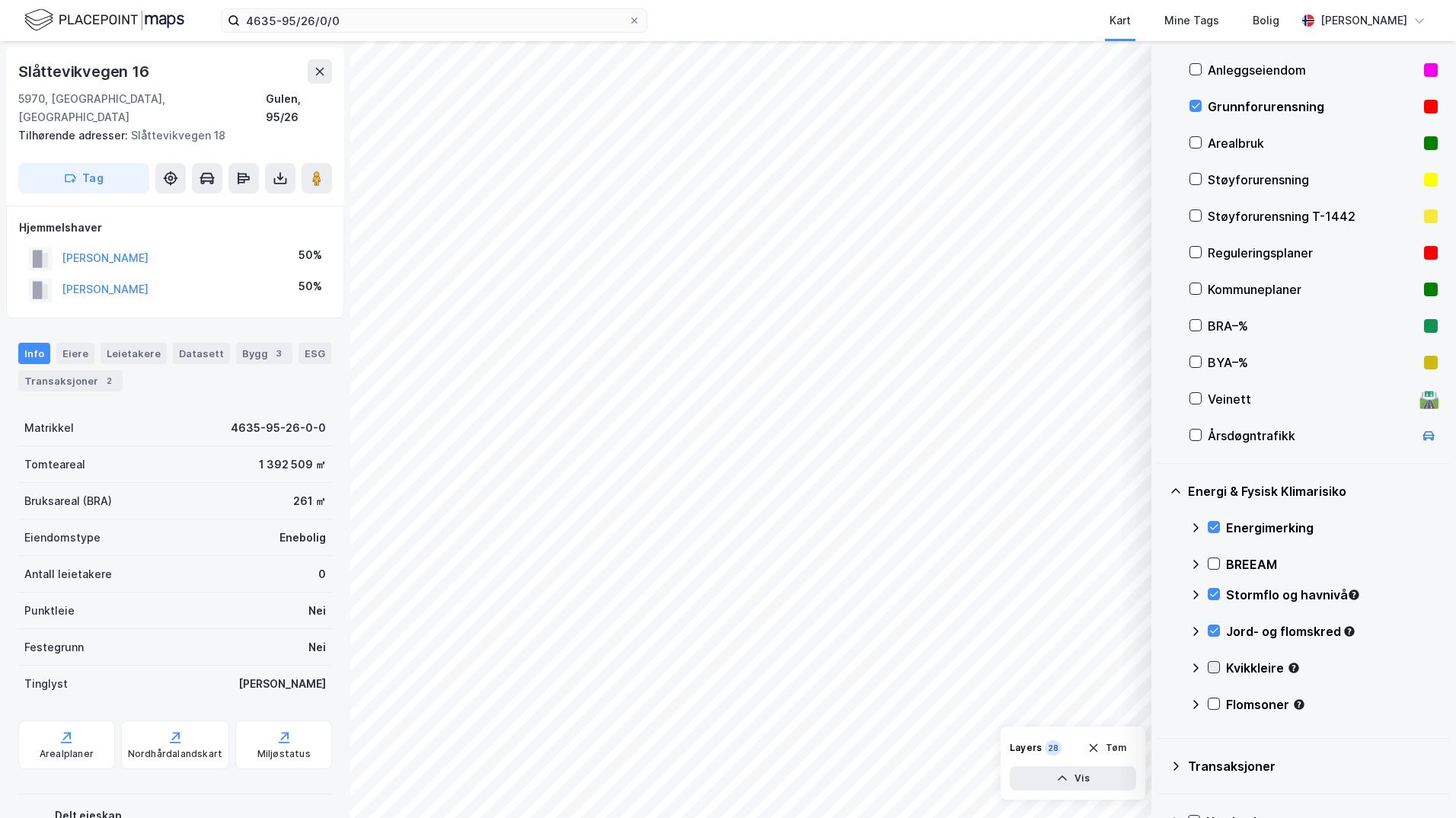
click at [1214, 671] on icon at bounding box center [1214, 667] width 11 height 11
click at [1195, 669] on icon at bounding box center [1195, 668] width 12 height 12
click at [1214, 702] on icon at bounding box center [1214, 704] width 11 height 11
click at [1196, 706] on icon at bounding box center [1195, 705] width 12 height 12
click at [1200, 592] on icon at bounding box center [1195, 595] width 12 height 12
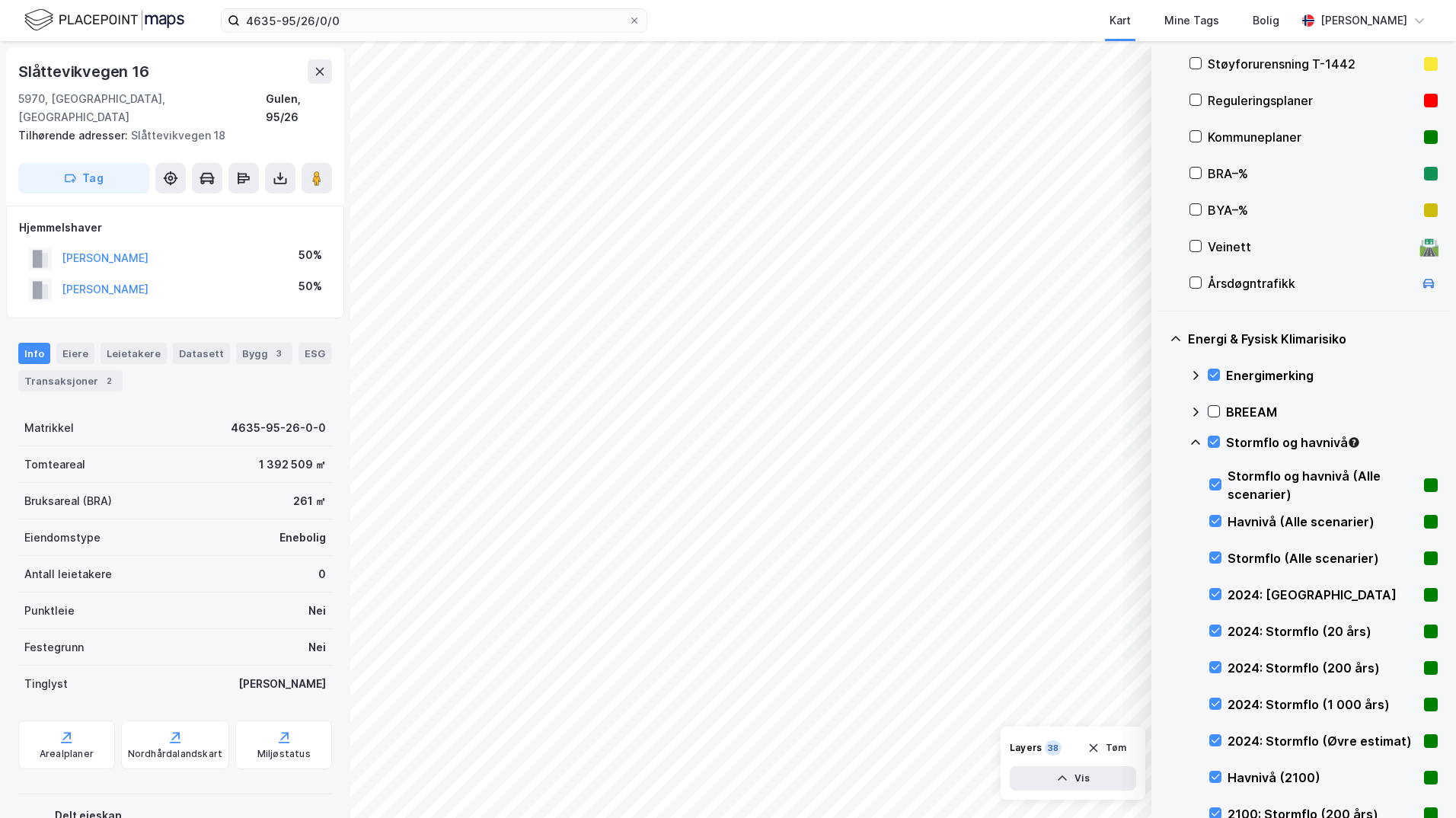
scroll to position [457, 0]
